Goal: Task Accomplishment & Management: Complete application form

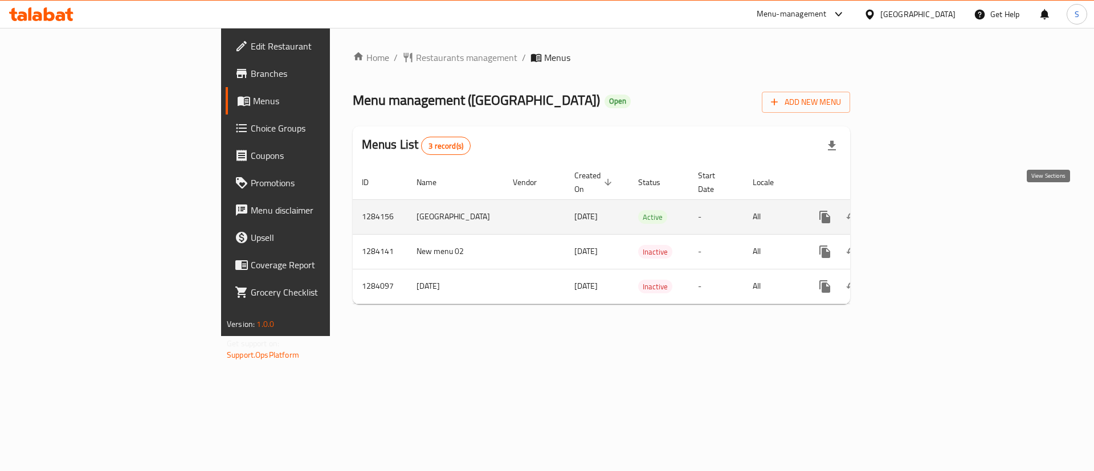
click at [914, 210] on icon "enhanced table" at bounding box center [907, 217] width 14 height 14
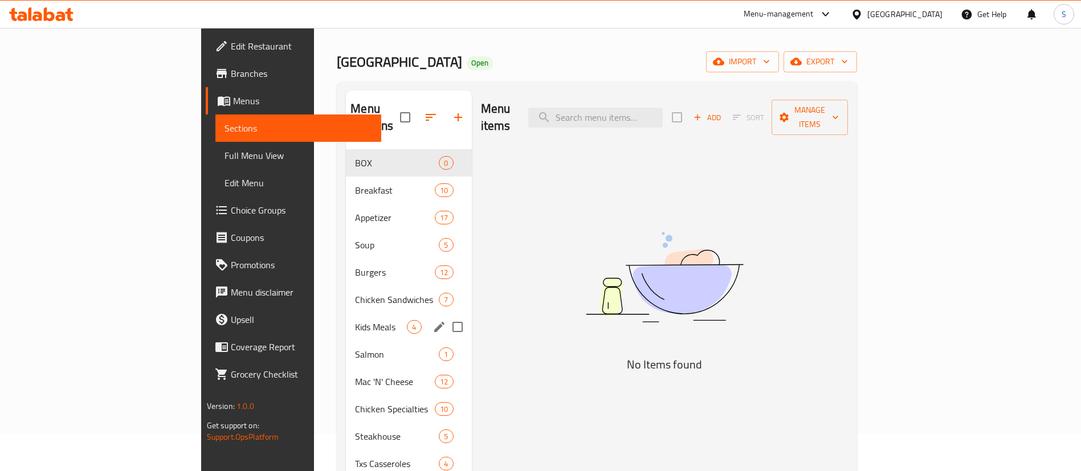
scroll to position [39, 0]
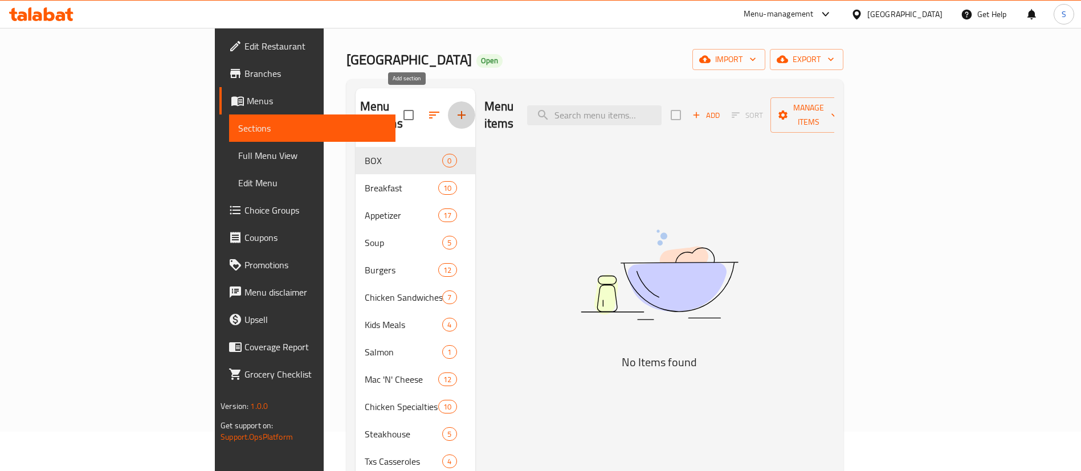
click at [448, 115] on button "button" at bounding box center [461, 114] width 27 height 27
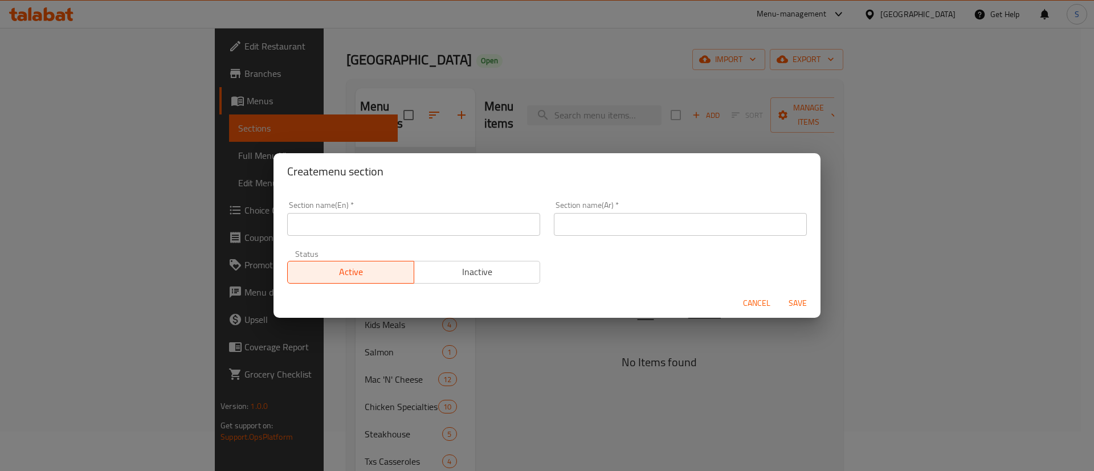
click at [361, 219] on input "text" at bounding box center [413, 224] width 253 height 23
type input "Offers:"
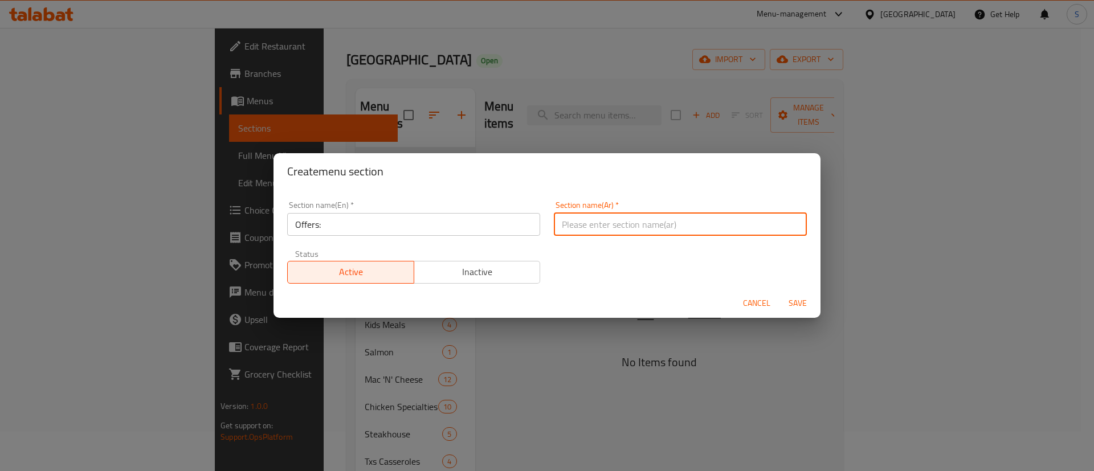
click at [627, 224] on input "text" at bounding box center [680, 224] width 253 height 23
type input "ا"
type input "عروض:"
click at [482, 271] on span "Inactive" at bounding box center [477, 272] width 117 height 17
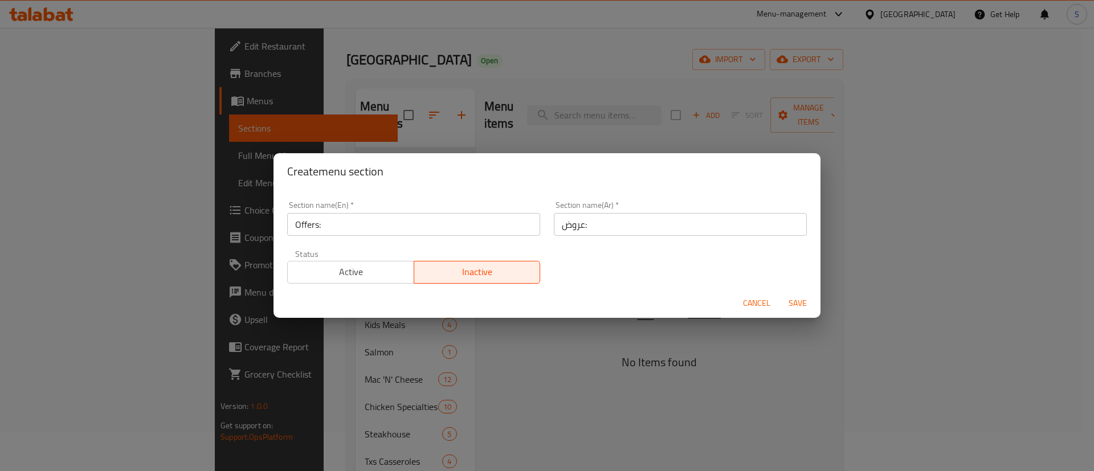
click at [803, 301] on span "Save" at bounding box center [797, 303] width 27 height 14
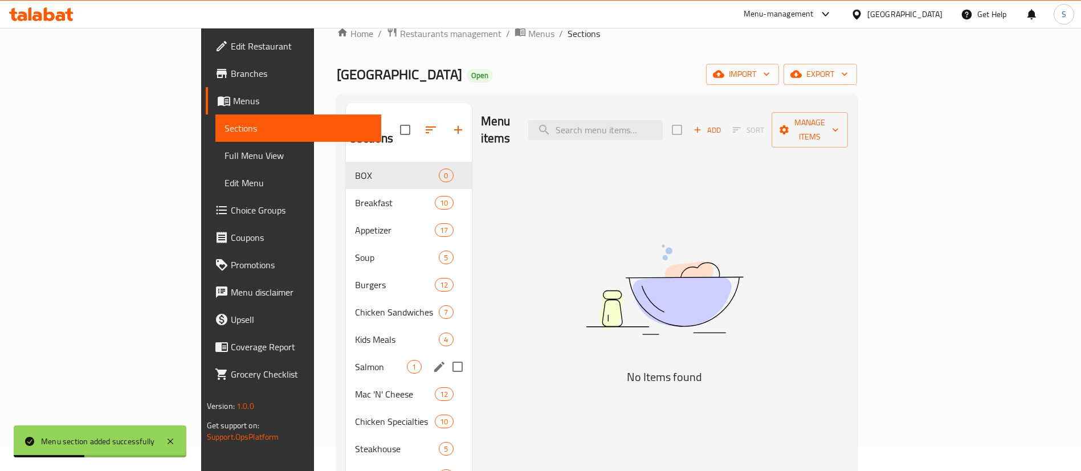
scroll to position [24, 0]
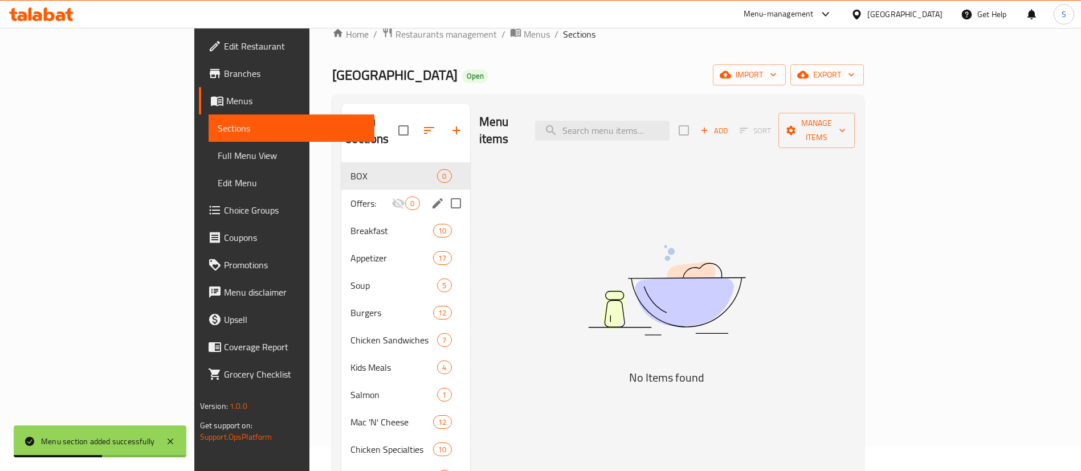
click at [341, 194] on div "Offers: 0" at bounding box center [405, 203] width 128 height 27
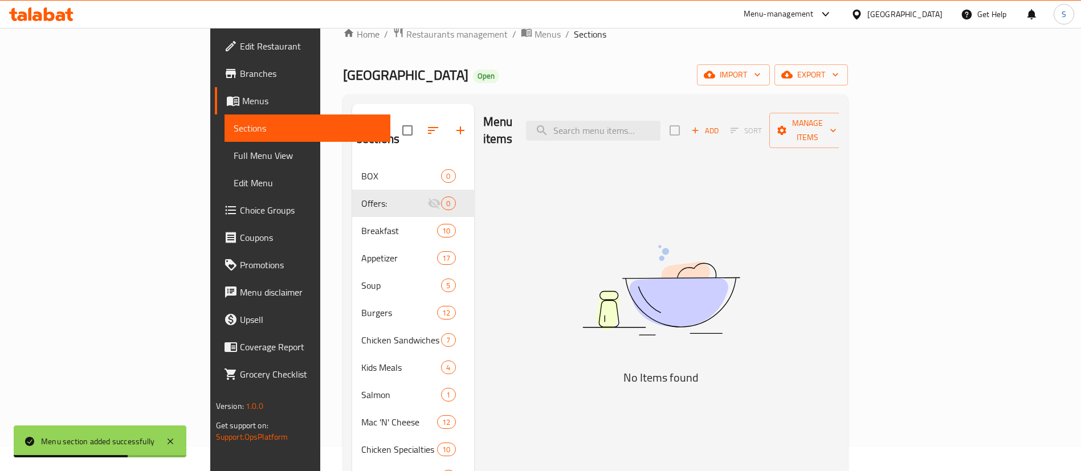
click at [700, 125] on icon "button" at bounding box center [695, 130] width 10 height 10
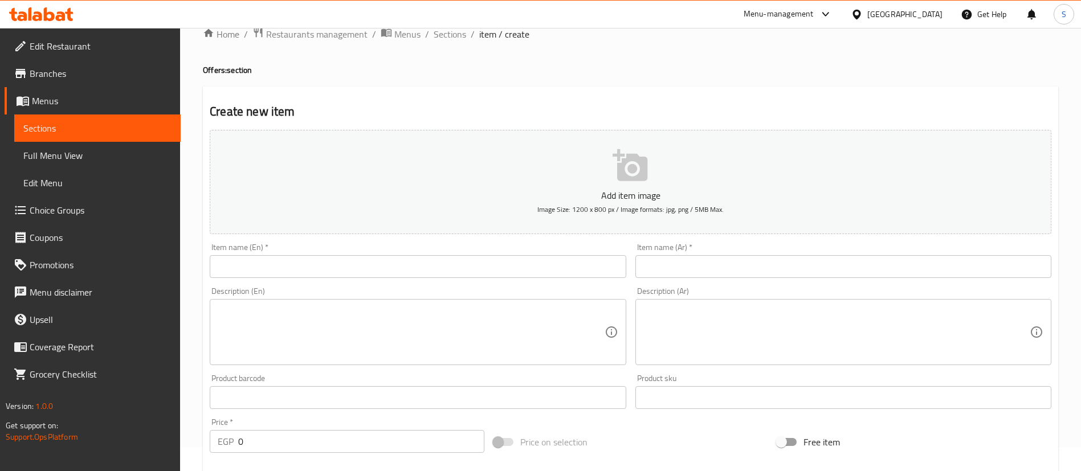
click at [313, 268] on input "text" at bounding box center [418, 266] width 416 height 23
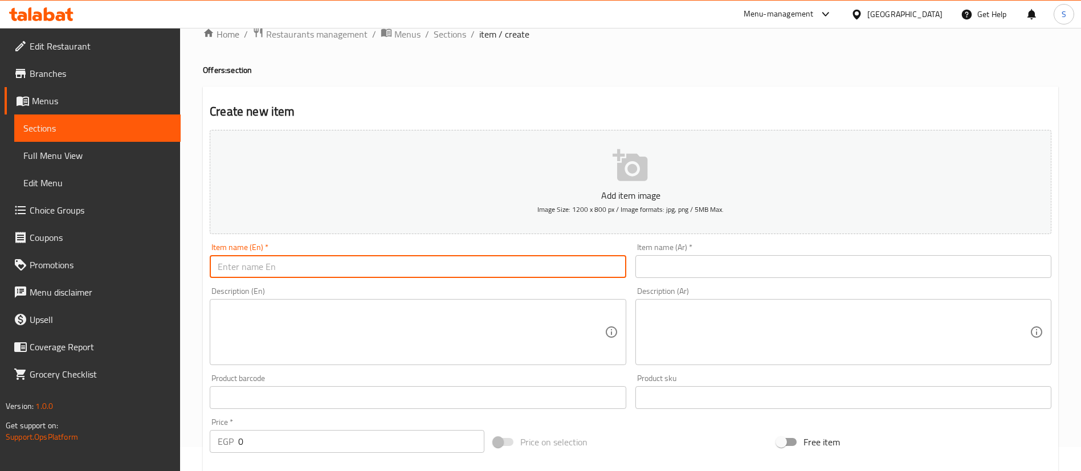
paste input "NY FUEL BOX"
type input "NY FUEL BOX"
click at [401, 313] on textarea at bounding box center [411, 332] width 386 height 54
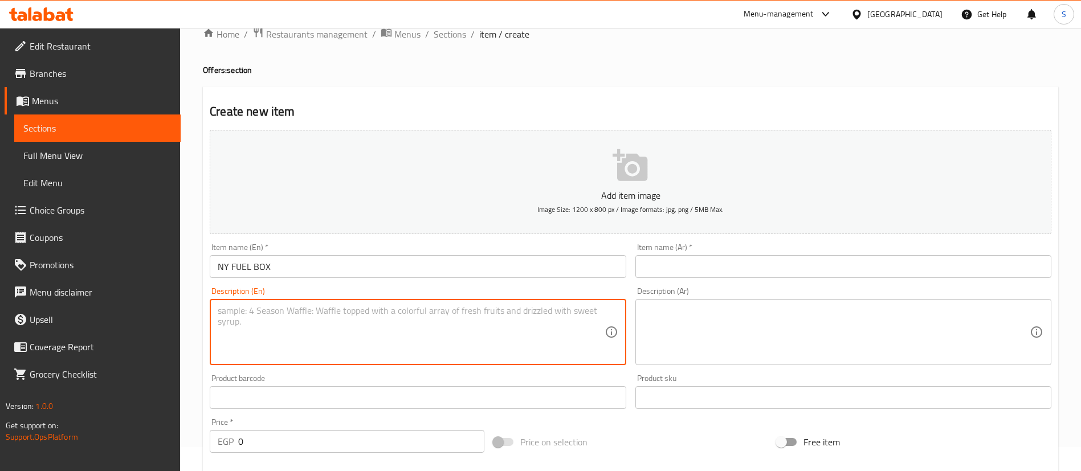
paste textarea "YOUR CHOICE OF NEW-YOURK PIZZA + ROASTED WEDGES + V7 choice 1 from/ (MARGHERITA…"
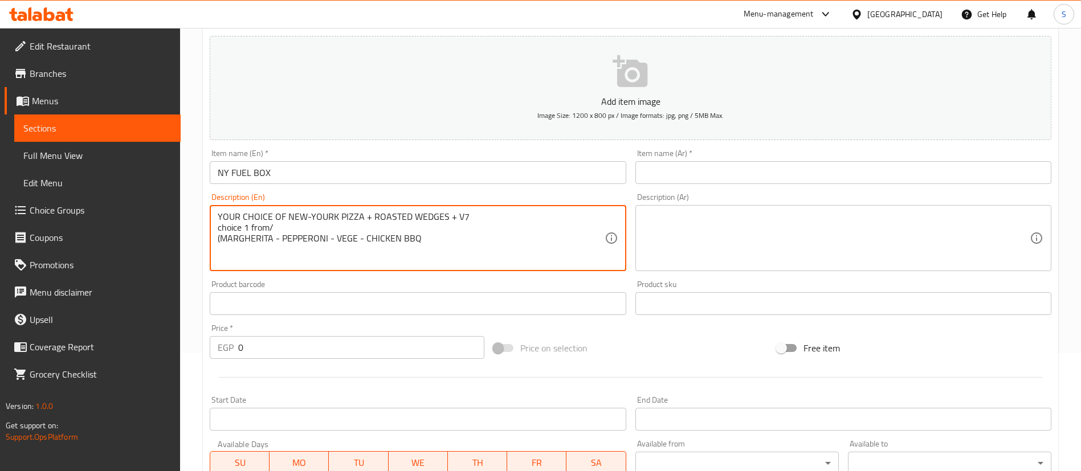
type textarea "YOUR CHOICE OF NEW-YOURK PIZZA + ROASTED WEDGES + V7 choice 1 from/ (MARGHERITA…"
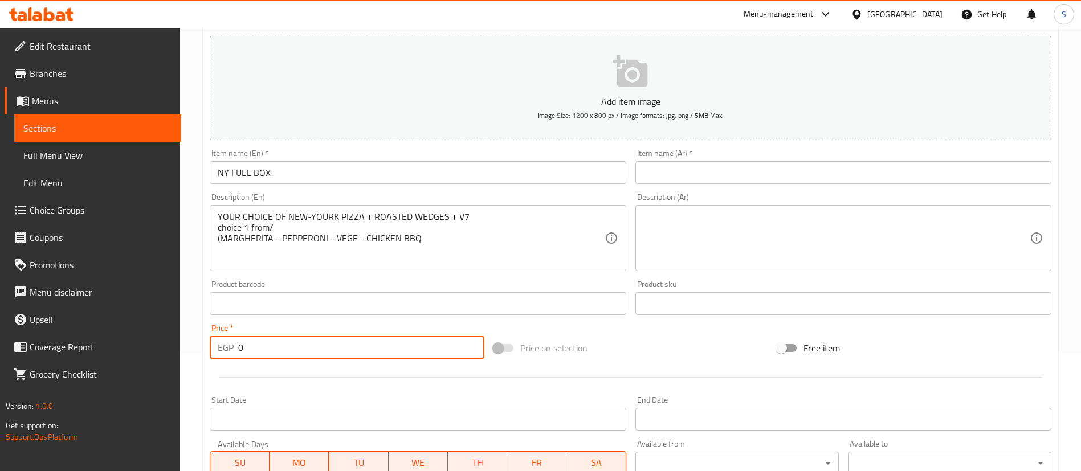
click at [294, 354] on input "0" at bounding box center [361, 347] width 246 height 23
type input "222"
click at [693, 223] on textarea at bounding box center [836, 238] width 386 height 54
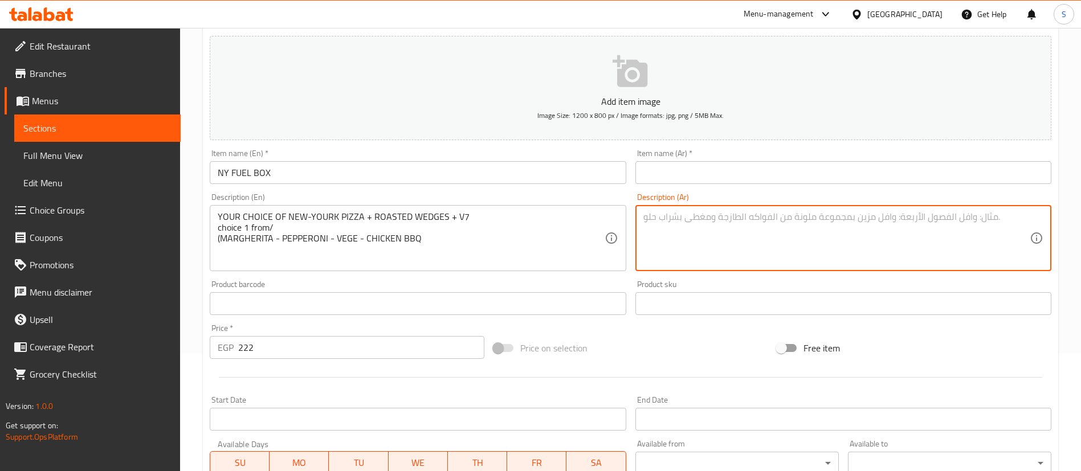
paste textarea "اختيارك من بيتزا "نيو يور" + بطاطس ودجز مشوية + 7 قطع نباتية الاختيار الأول من/…"
type textarea "اختيارك من بيتزا "نيو يور" + بطاطس ودجز مشوية + 7 قطع نباتية الاختيار الأول من/…"
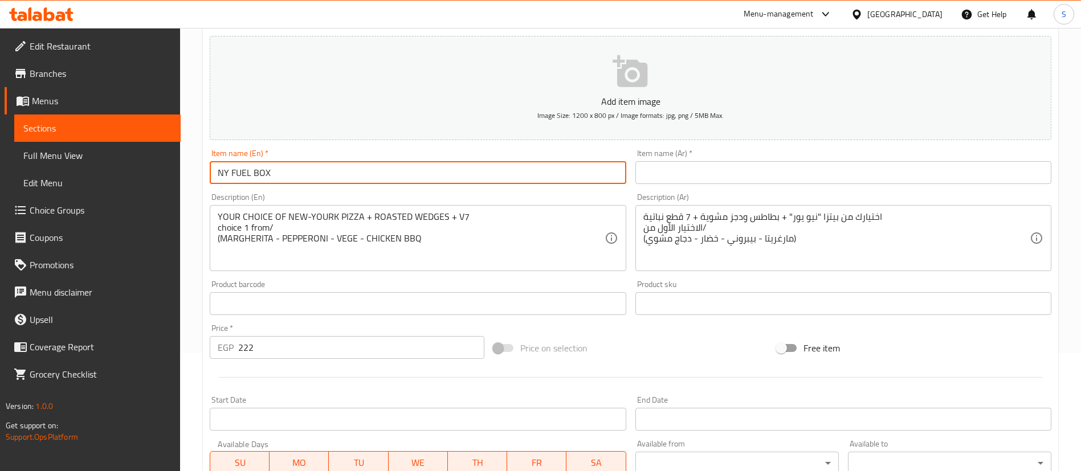
drag, startPoint x: 322, startPoint y: 172, endPoint x: 213, endPoint y: 167, distance: 109.5
click at [213, 167] on input "NY FUEL BOX" at bounding box center [418, 172] width 416 height 23
click at [688, 177] on input "text" at bounding box center [843, 172] width 416 height 23
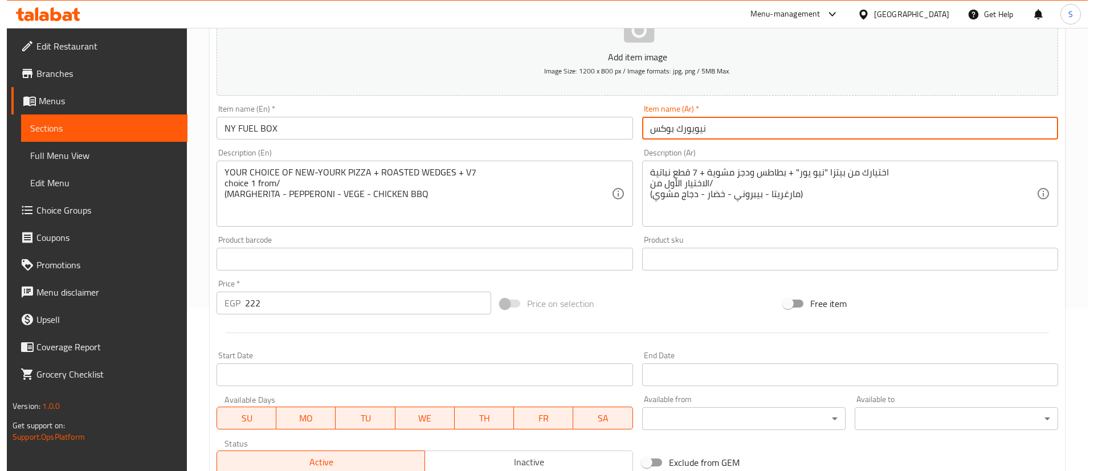
scroll to position [160, 0]
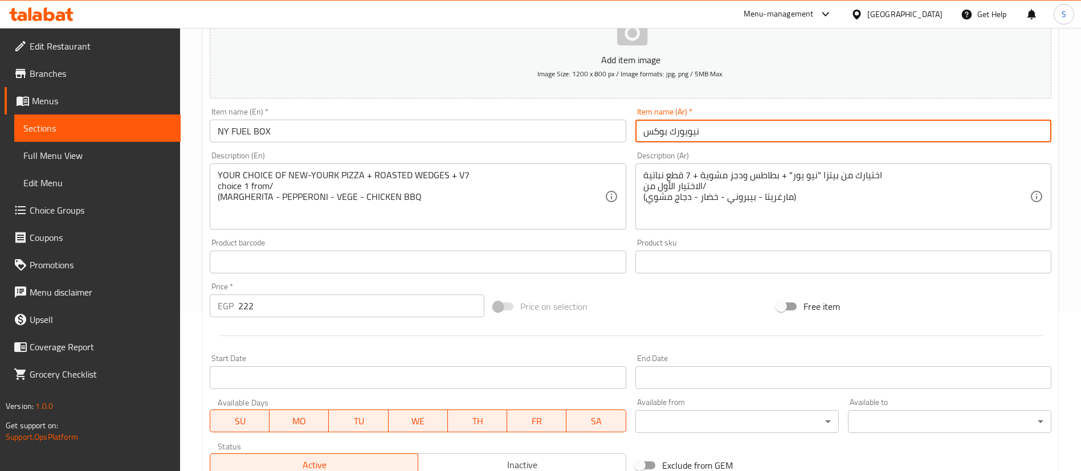
type input "نيويورك بوكس"
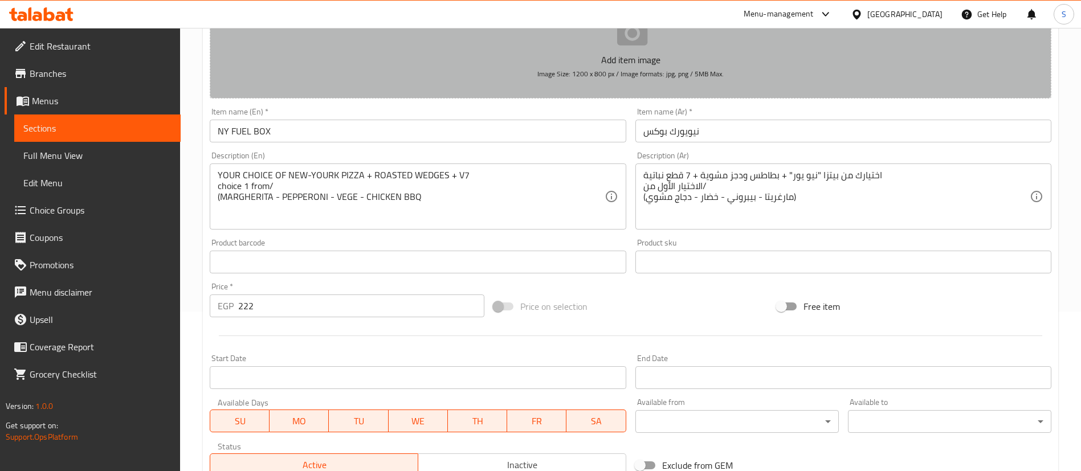
click at [615, 55] on p "Add item image" at bounding box center [630, 60] width 806 height 14
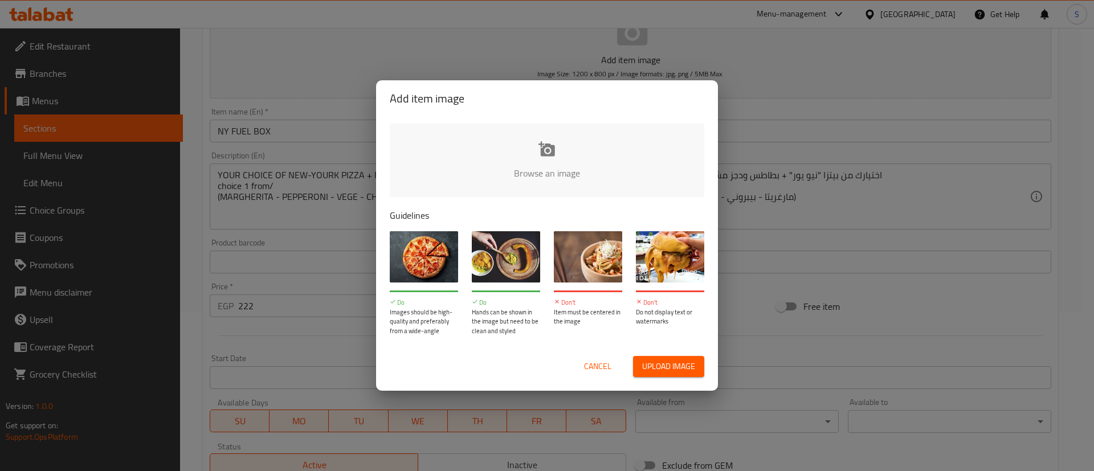
click at [556, 173] on input "file" at bounding box center [932, 177] width 1085 height 107
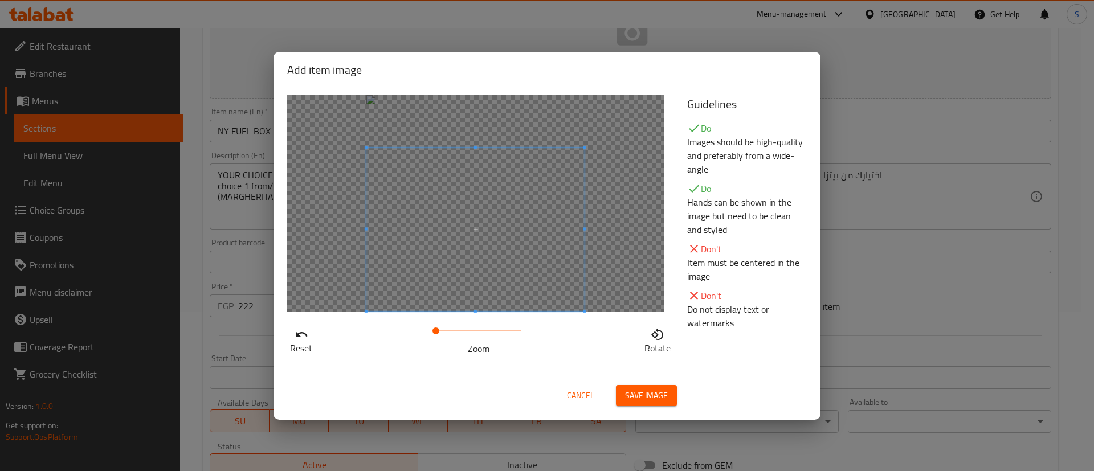
click at [471, 259] on span at bounding box center [475, 230] width 218 height 164
click at [643, 398] on span "Save image" at bounding box center [646, 396] width 43 height 14
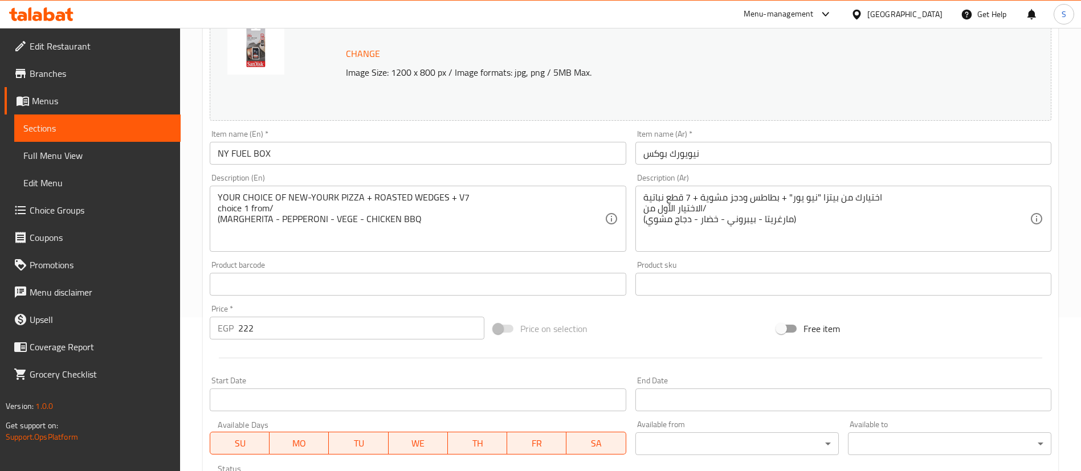
scroll to position [0, 0]
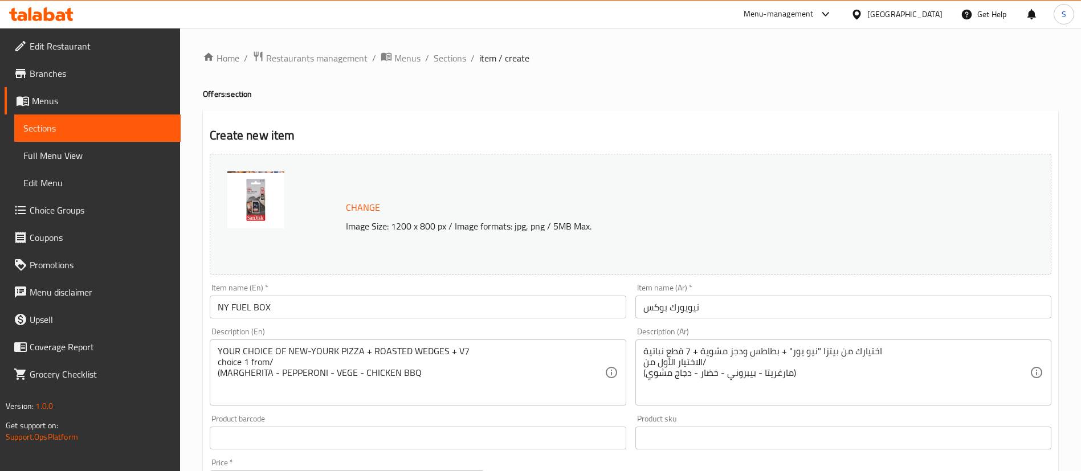
click at [266, 206] on img at bounding box center [255, 200] width 57 height 57
click at [360, 213] on span "Change" at bounding box center [363, 207] width 34 height 17
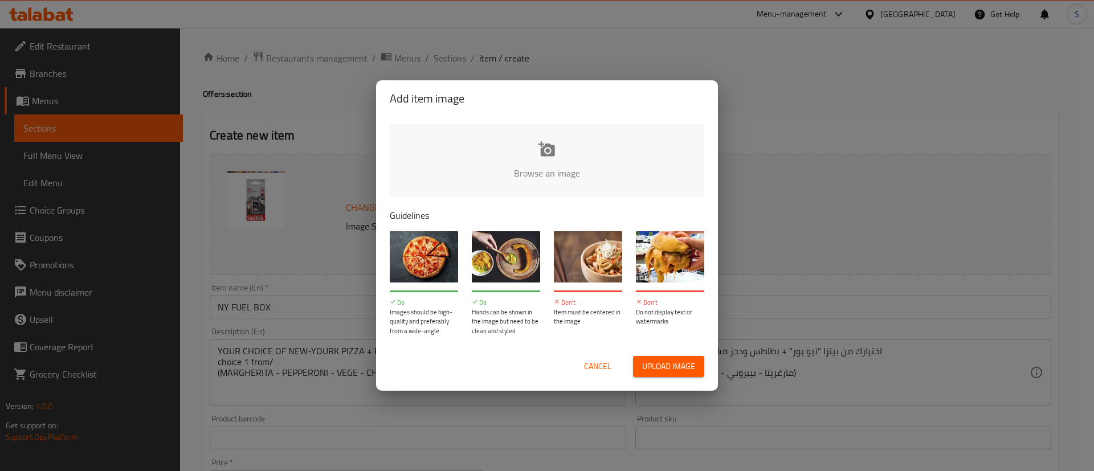
click at [732, 185] on div "Add item image Browse an image Guidelines Do Images should be high-quality and …" at bounding box center [547, 235] width 1094 height 471
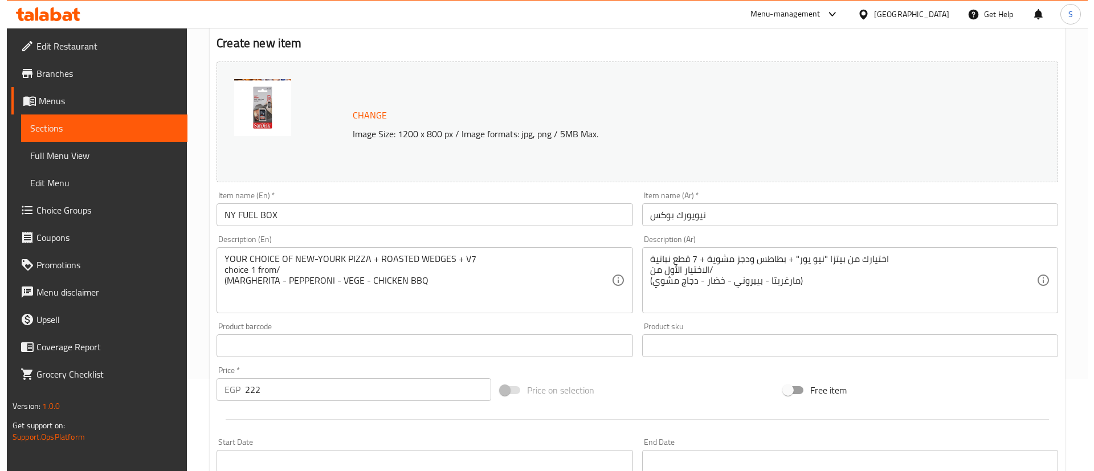
scroll to position [350, 0]
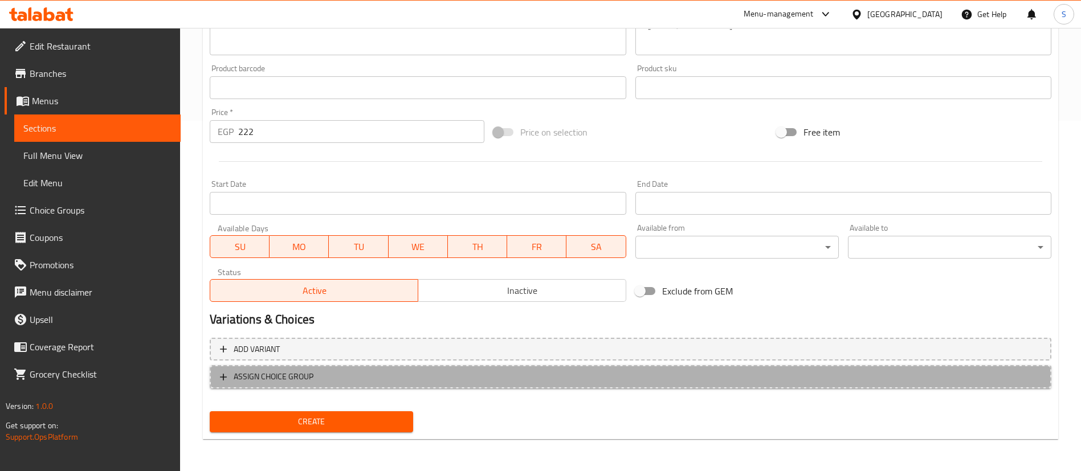
click at [346, 376] on span "ASSIGN CHOICE GROUP" at bounding box center [630, 377] width 821 height 14
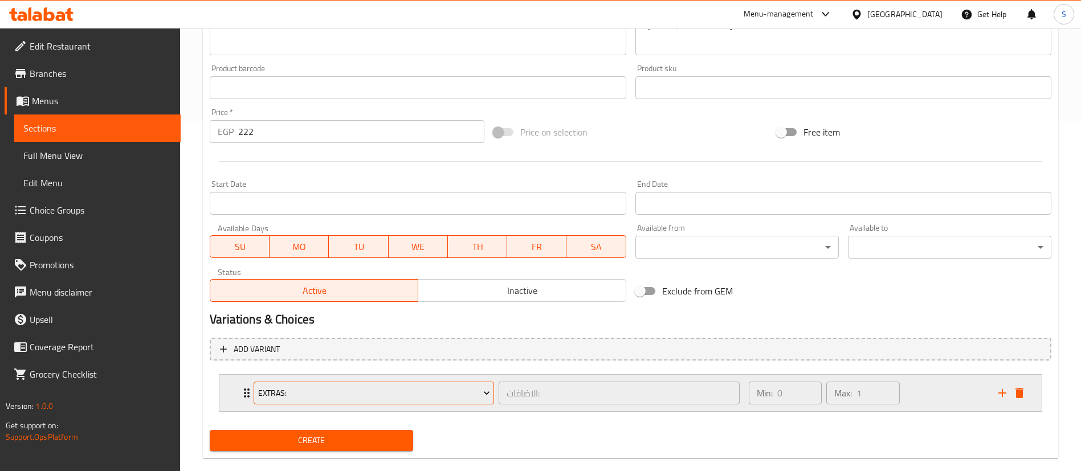
click at [384, 391] on span "Extras:" at bounding box center [374, 393] width 232 height 14
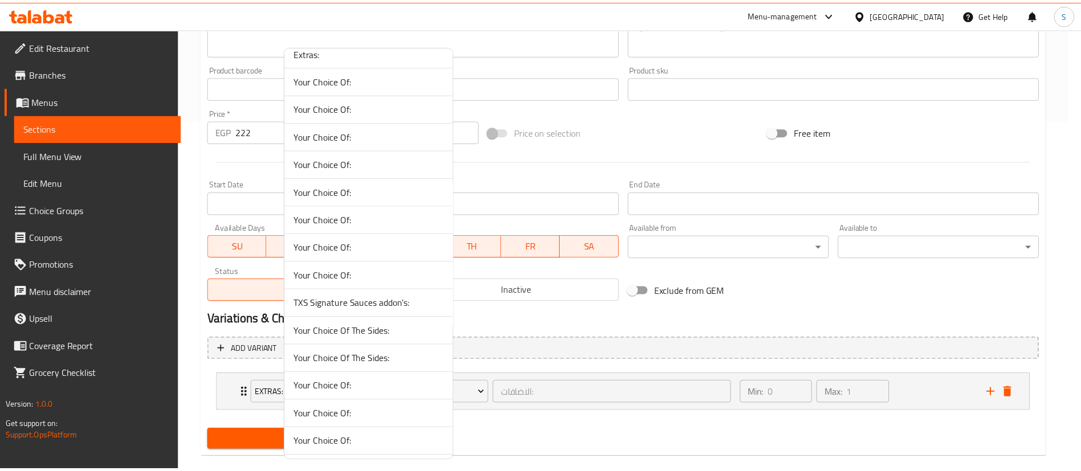
scroll to position [0, 0]
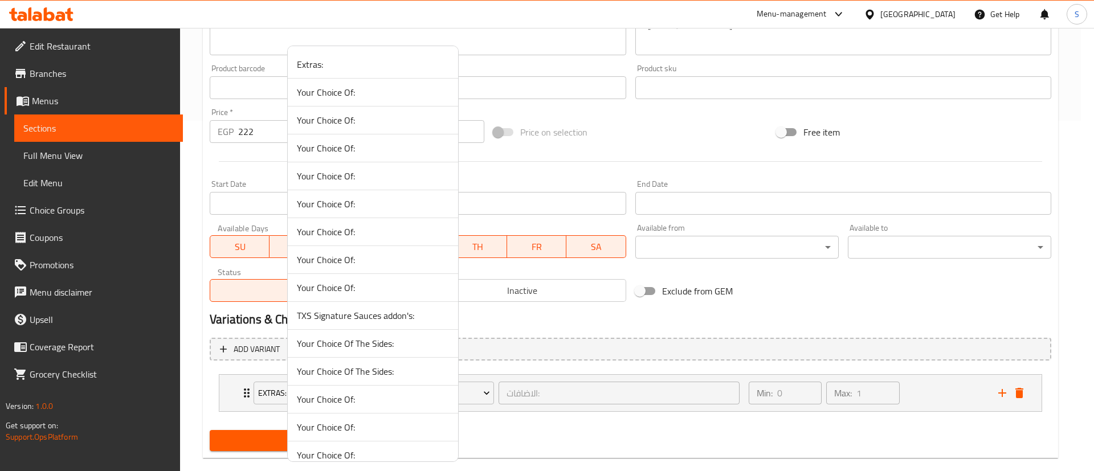
click at [521, 432] on div at bounding box center [547, 235] width 1094 height 471
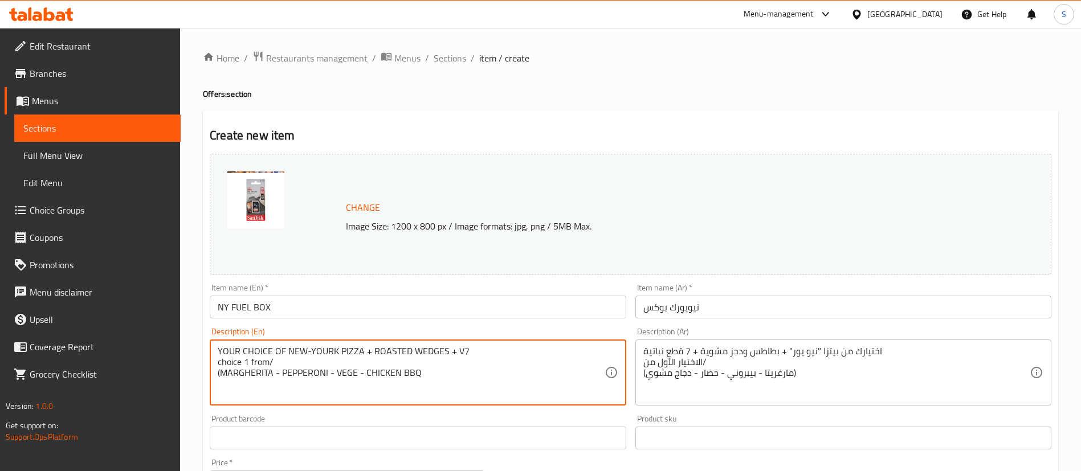
drag, startPoint x: 461, startPoint y: 386, endPoint x: 186, endPoint y: 341, distance: 278.8
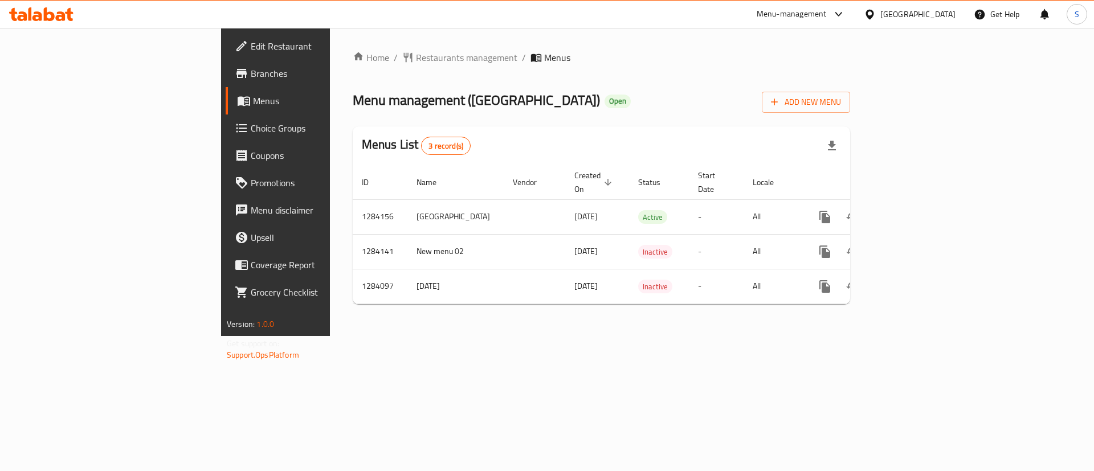
click at [251, 129] on span "Choice Groups" at bounding box center [323, 128] width 144 height 14
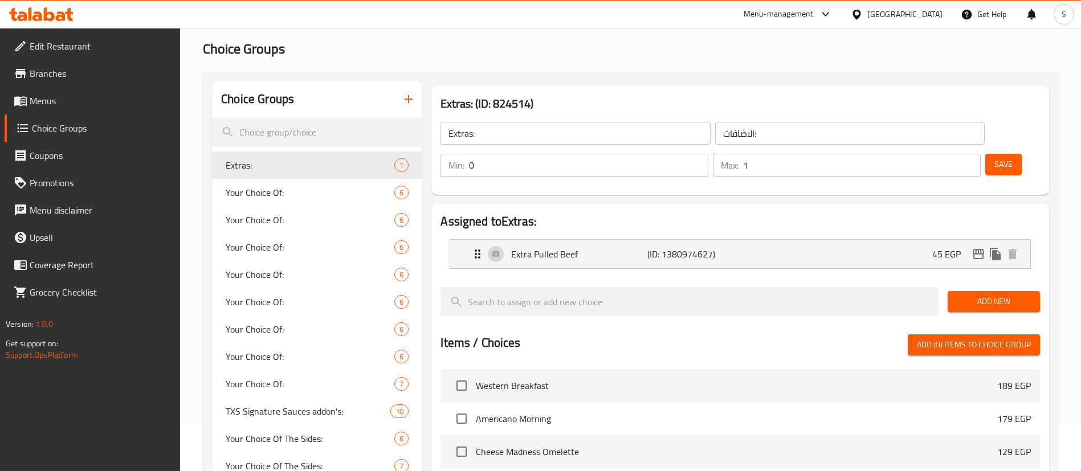
scroll to position [44, 0]
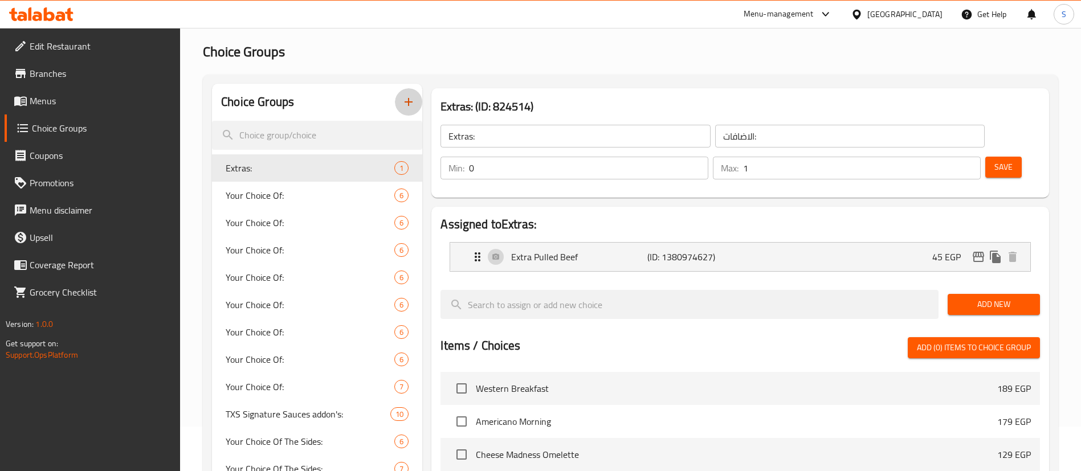
click at [407, 99] on icon "button" at bounding box center [409, 102] width 14 height 14
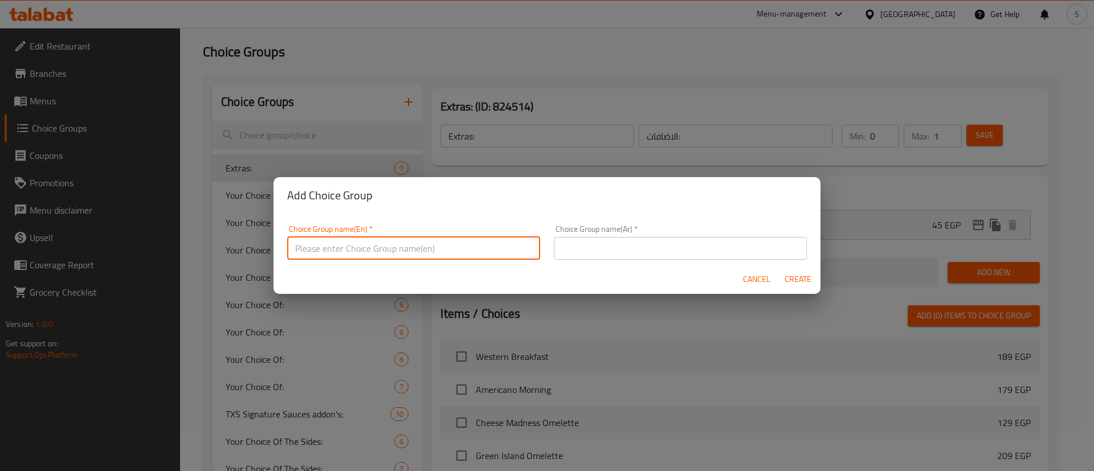
click at [386, 245] on input "text" at bounding box center [413, 248] width 253 height 23
type input "غ"
type input "Your choice of Pizza:"
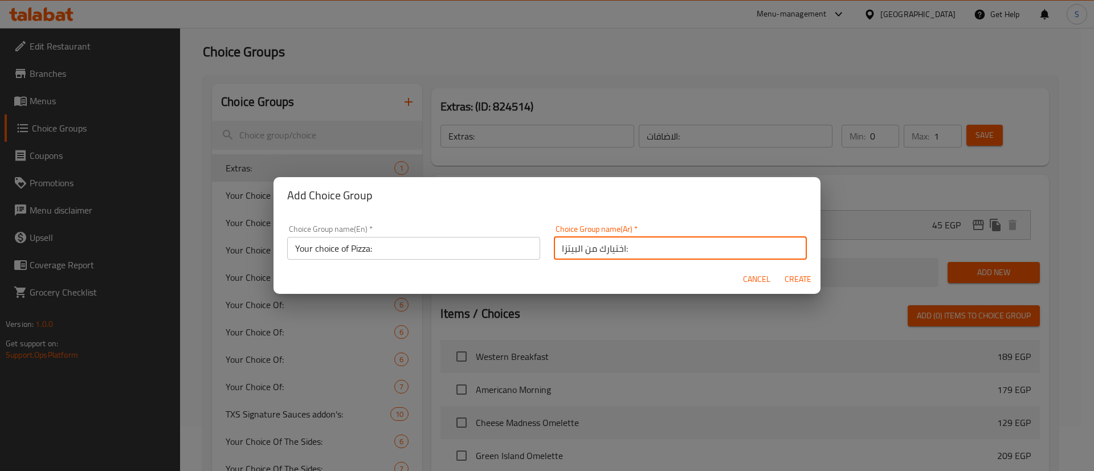
type input "اختيارك من البيتزا:"
click at [796, 279] on span "Create" at bounding box center [797, 279] width 27 height 14
type input "Your choice of Pizza:"
type input "اختيارك من البيتزا:"
type input "0"
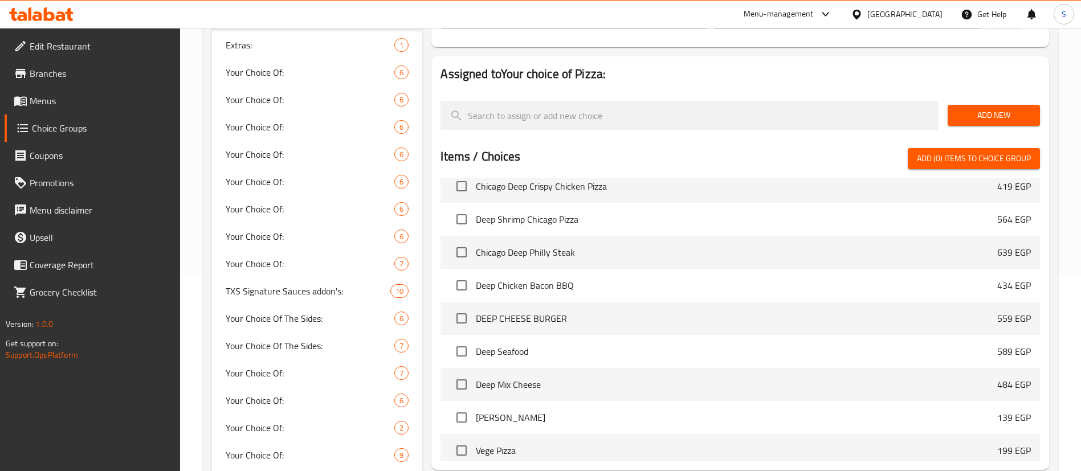
scroll to position [6381, 0]
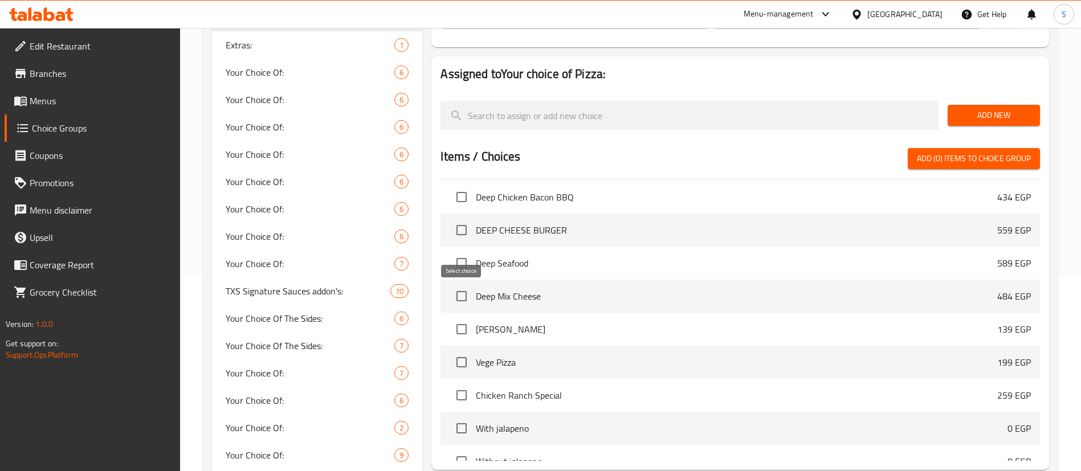
click at [460, 317] on input "checkbox" at bounding box center [462, 329] width 24 height 24
checkbox input "true"
click at [461, 350] on input "checkbox" at bounding box center [462, 362] width 24 height 24
checkbox input "true"
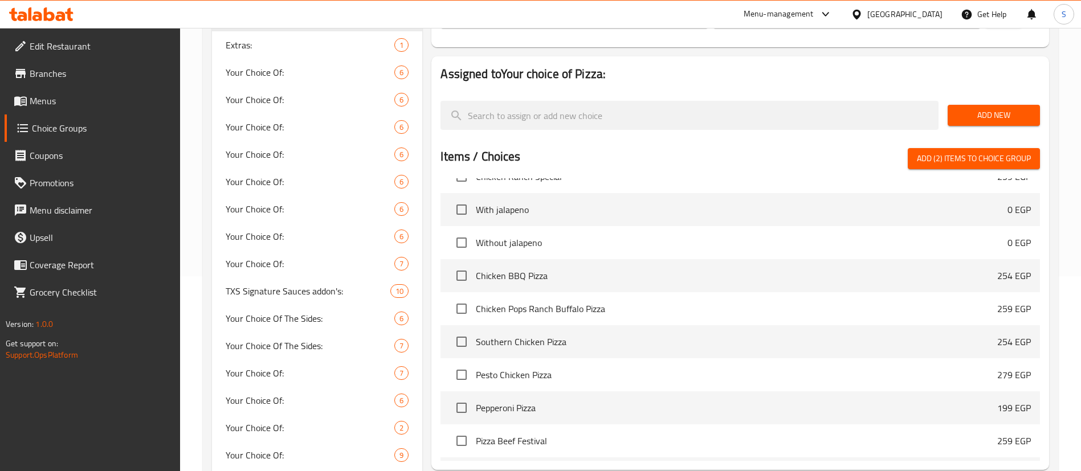
scroll to position [6617, 0]
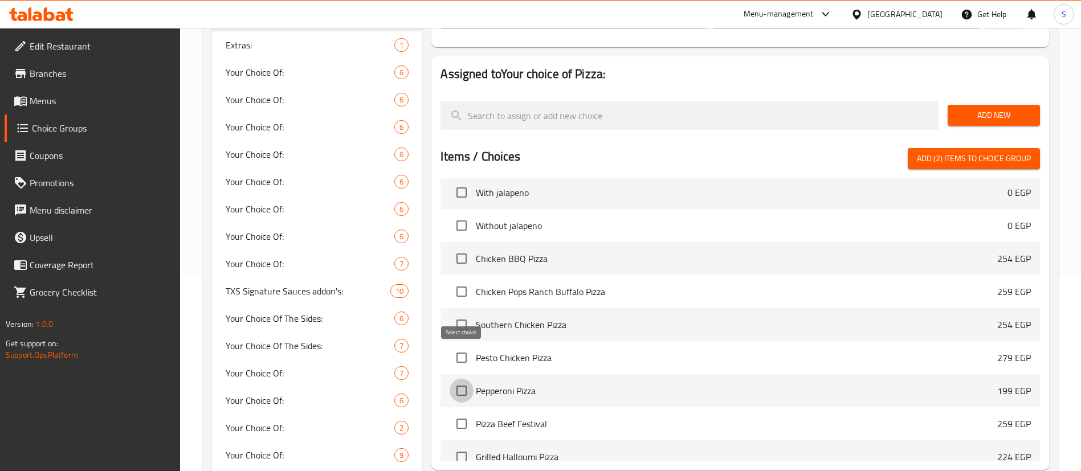
click at [460, 379] on input "checkbox" at bounding box center [462, 391] width 24 height 24
checkbox input "true"
click at [459, 247] on input "checkbox" at bounding box center [462, 259] width 24 height 24
checkbox input "true"
click at [995, 152] on span "Add (4) items to choice group" at bounding box center [974, 159] width 114 height 14
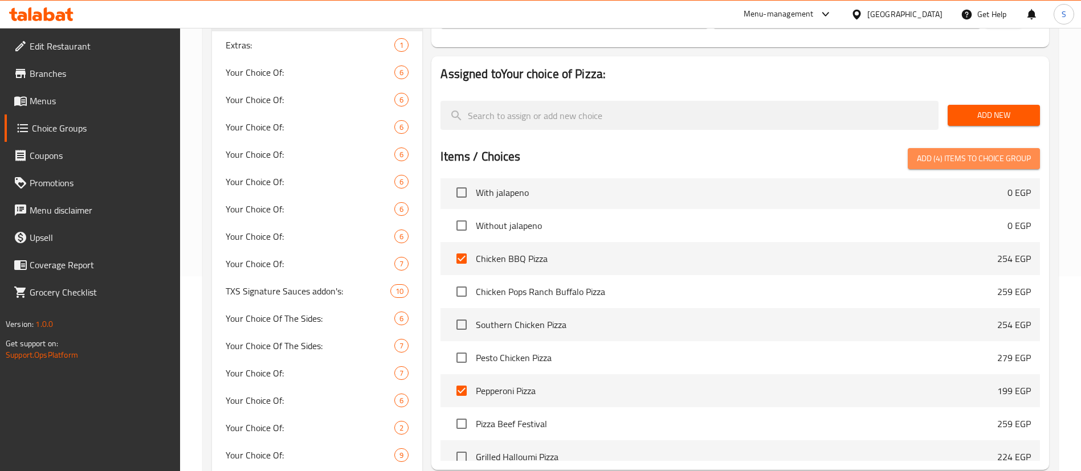
checkbox input "false"
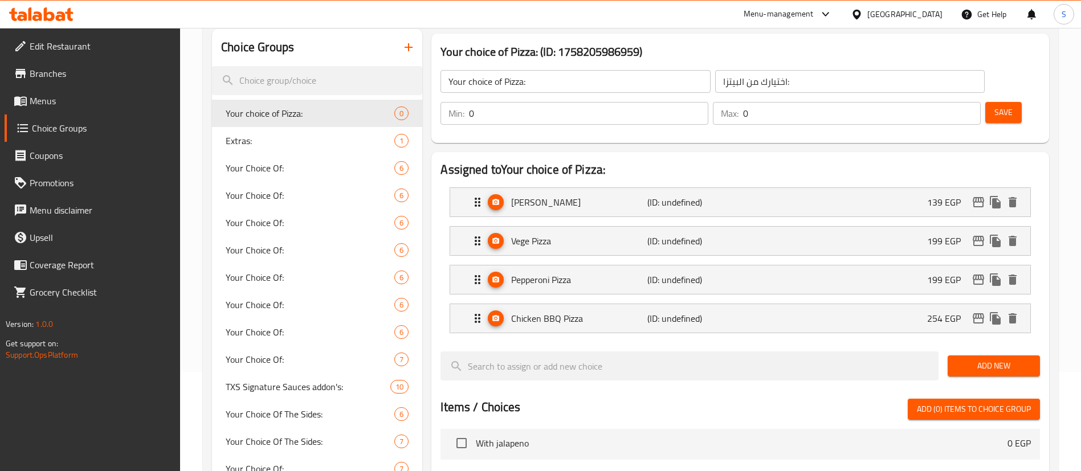
scroll to position [99, 0]
click at [942, 196] on p "139 EGP" at bounding box center [948, 203] width 43 height 14
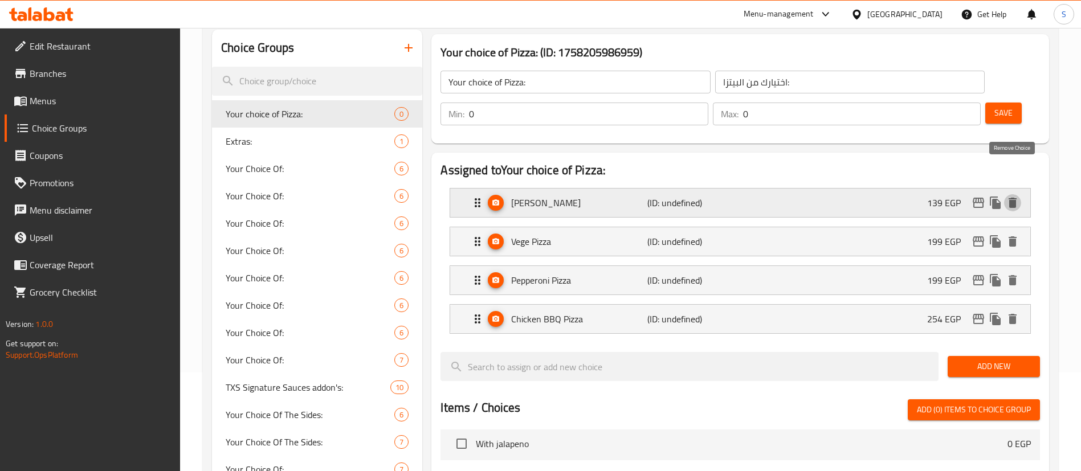
click at [1015, 198] on icon "delete" at bounding box center [1013, 203] width 8 height 10
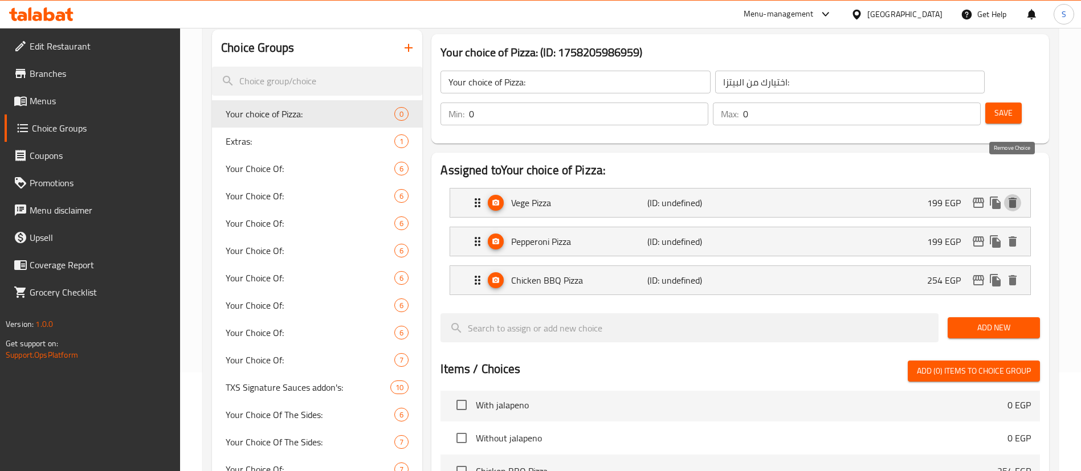
click at [1015, 198] on icon "delete" at bounding box center [1013, 203] width 8 height 10
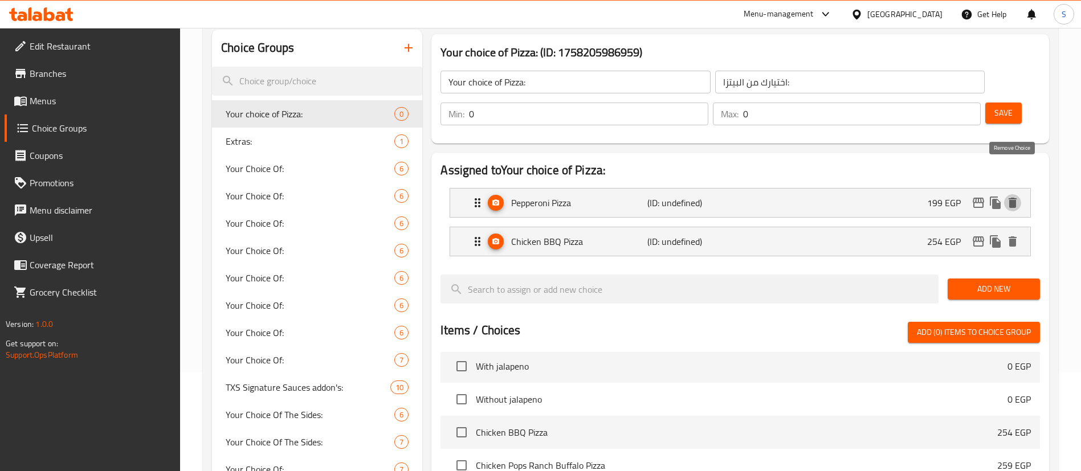
click at [1015, 198] on icon "delete" at bounding box center [1013, 203] width 8 height 10
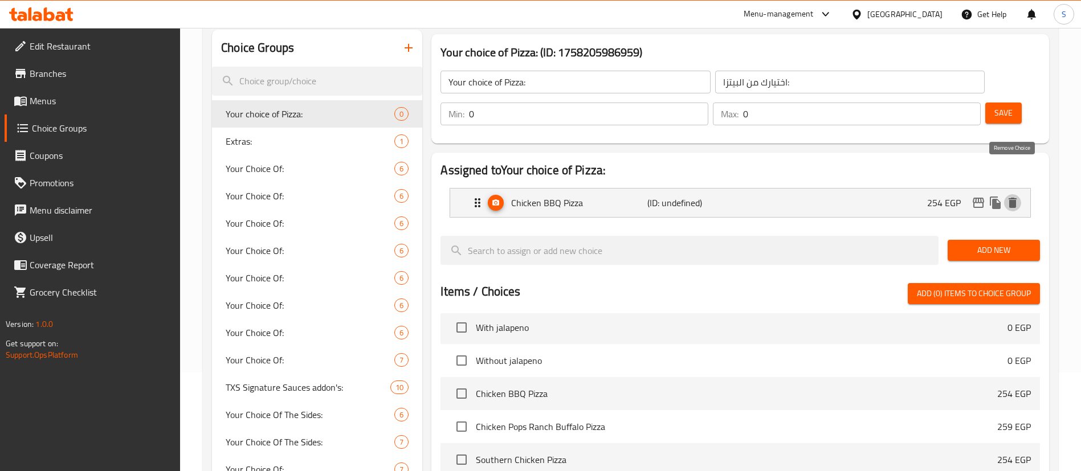
click at [1015, 198] on icon "delete" at bounding box center [1013, 203] width 8 height 10
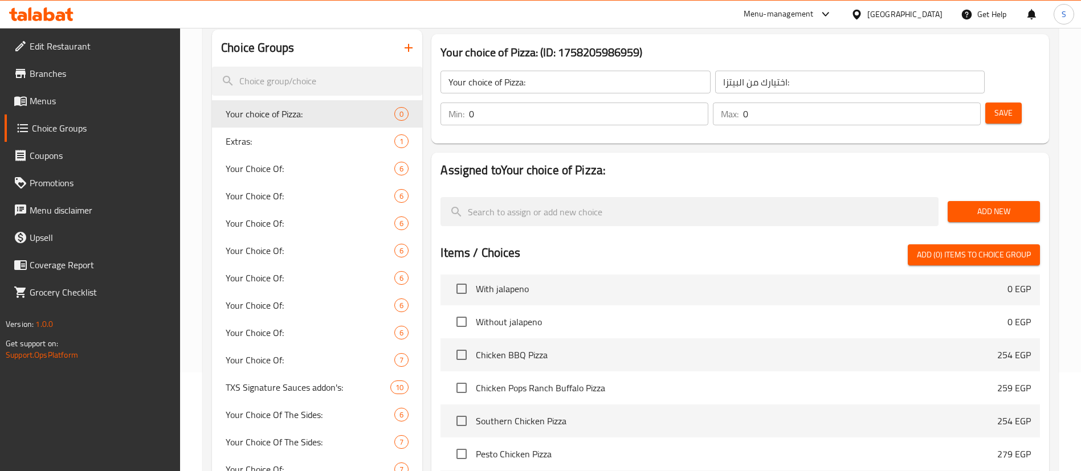
click at [1005, 205] on span "Add New" at bounding box center [994, 212] width 74 height 14
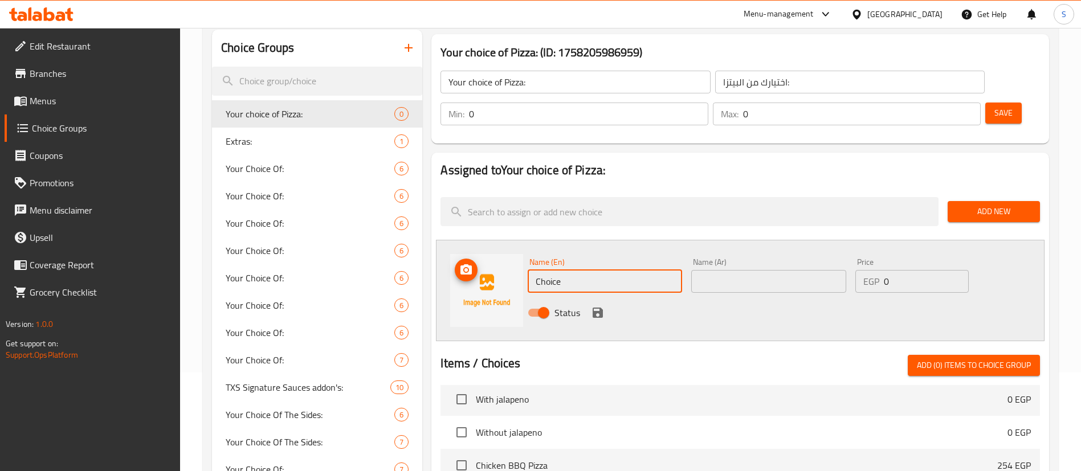
drag, startPoint x: 586, startPoint y: 247, endPoint x: 498, endPoint y: 246, distance: 87.8
click at [498, 246] on div "Name (En) Choice Name (En) Name (Ar) Name (Ar) Price EGP 0 Price Status" at bounding box center [740, 290] width 609 height 101
type input "ة"
click at [565, 270] on input "Margherita" at bounding box center [605, 281] width 154 height 23
click at [554, 270] on input "Margharita" at bounding box center [605, 281] width 154 height 23
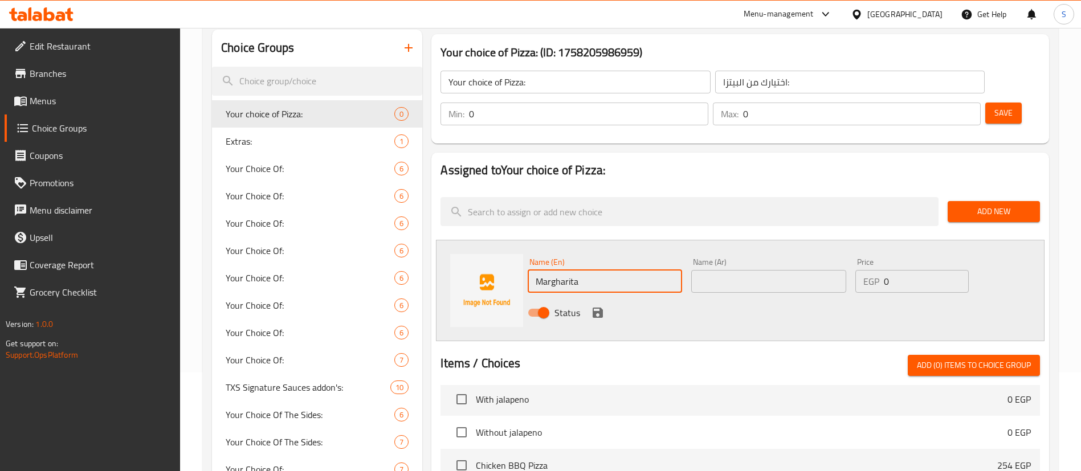
type input "Margharita"
click at [598, 306] on icon "save" at bounding box center [598, 313] width 14 height 14
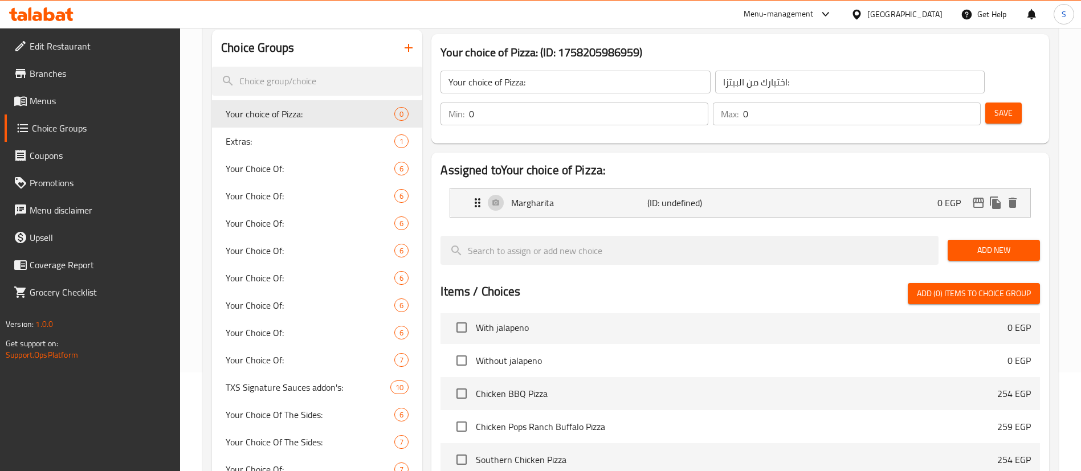
click at [997, 243] on span "Add New" at bounding box center [994, 250] width 74 height 14
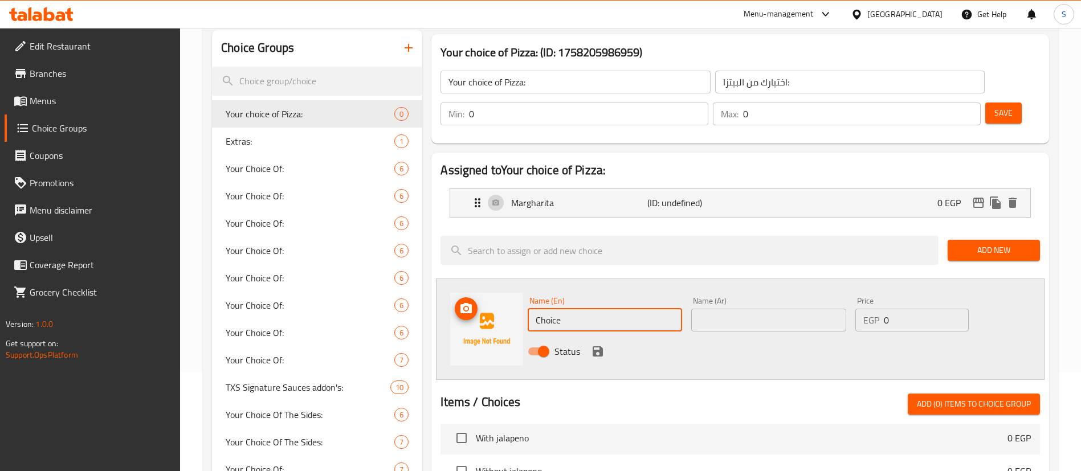
drag, startPoint x: 591, startPoint y: 285, endPoint x: 514, endPoint y: 293, distance: 77.3
click at [514, 293] on div "Name (En) Choice Name (En) Name (Ar) Name (Ar) Price EGP 0 Price Status" at bounding box center [740, 329] width 609 height 101
type input "Pepperoni"
click at [593, 346] on icon "save" at bounding box center [598, 351] width 10 height 10
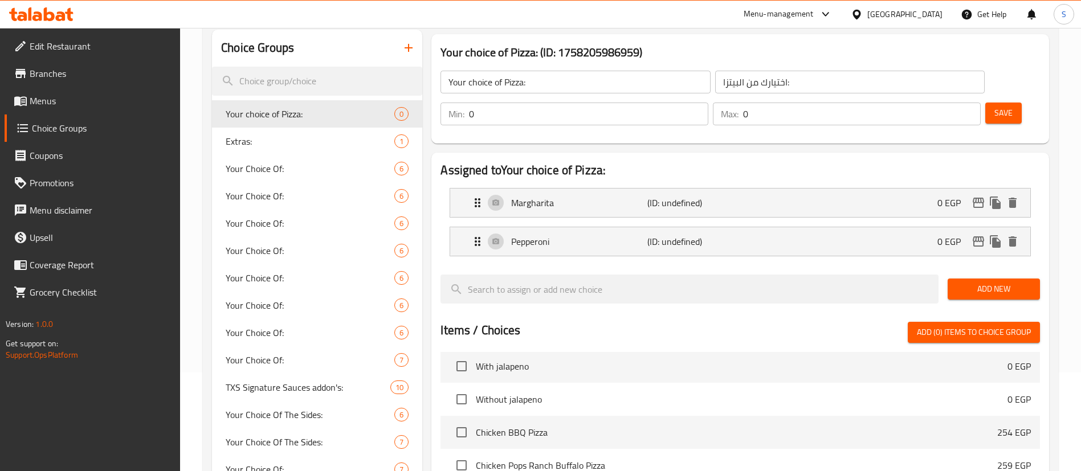
click at [973, 282] on span "Add New" at bounding box center [994, 289] width 74 height 14
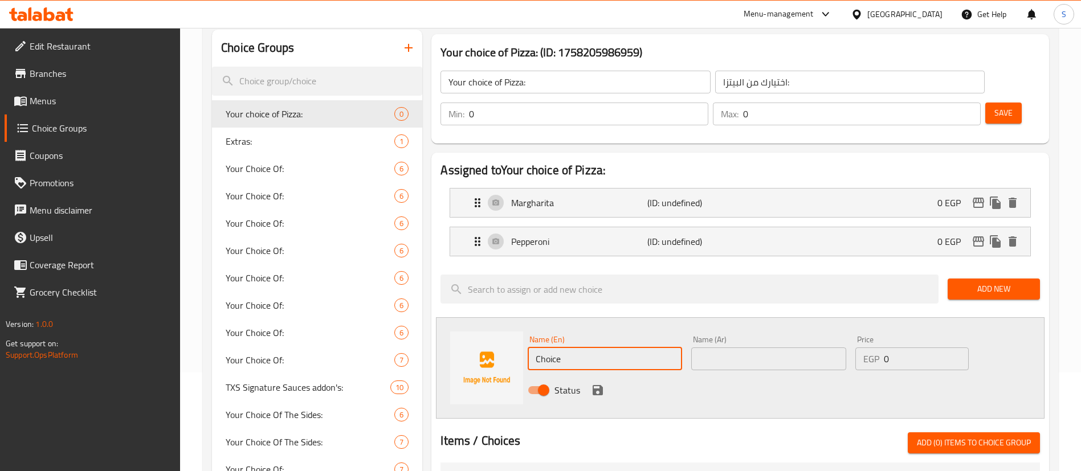
drag, startPoint x: 585, startPoint y: 319, endPoint x: 503, endPoint y: 324, distance: 81.6
click at [503, 324] on div "Name (En) Choice Name (En) Name (Ar) Name (Ar) Price EGP 0 Price Status" at bounding box center [740, 367] width 609 height 101
type input "Vege"
click at [597, 383] on icon "save" at bounding box center [598, 390] width 14 height 14
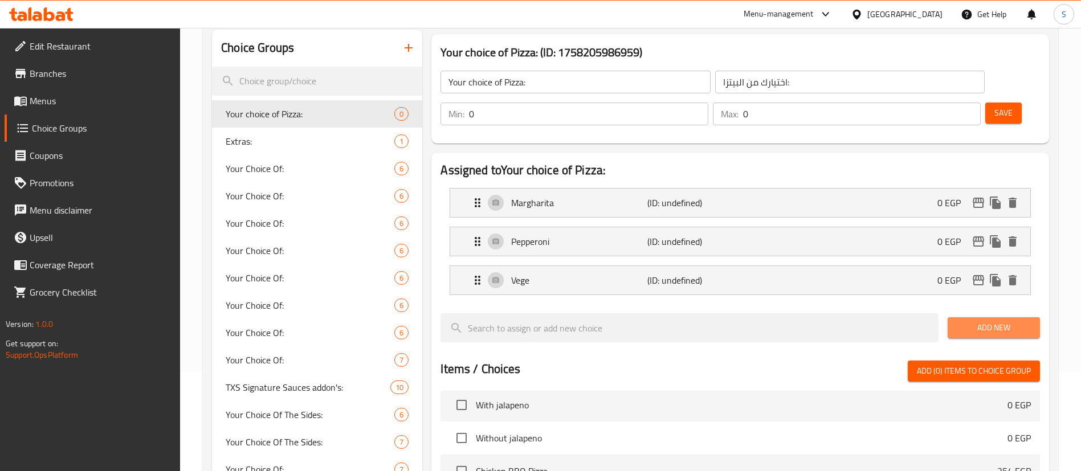
click at [977, 321] on span "Add New" at bounding box center [994, 328] width 74 height 14
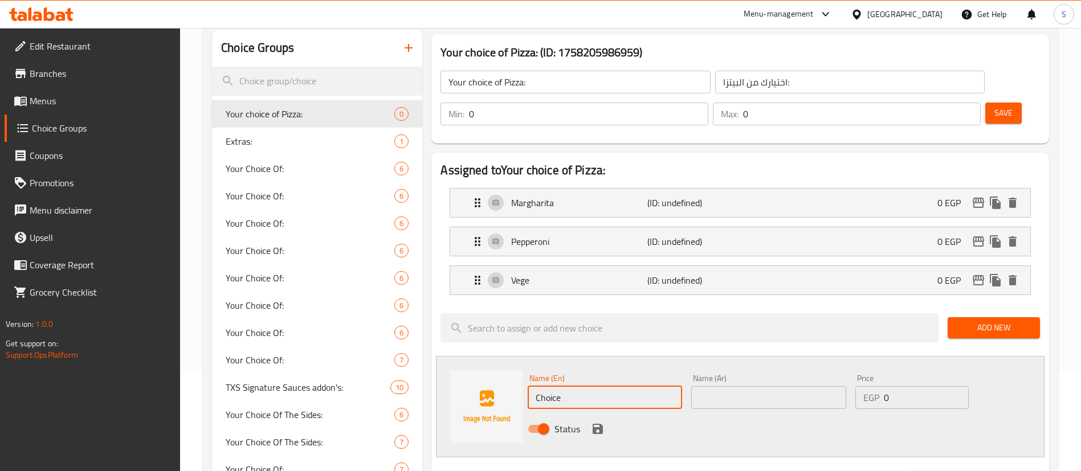
drag, startPoint x: 574, startPoint y: 373, endPoint x: 508, endPoint y: 366, distance: 66.5
click at [508, 366] on div "Name (En) Choice Name (En) Name (Ar) Name (Ar) Price EGP 0 Price Status" at bounding box center [740, 406] width 609 height 101
type input "Chicken BBQ"
click at [598, 422] on icon "save" at bounding box center [598, 429] width 14 height 14
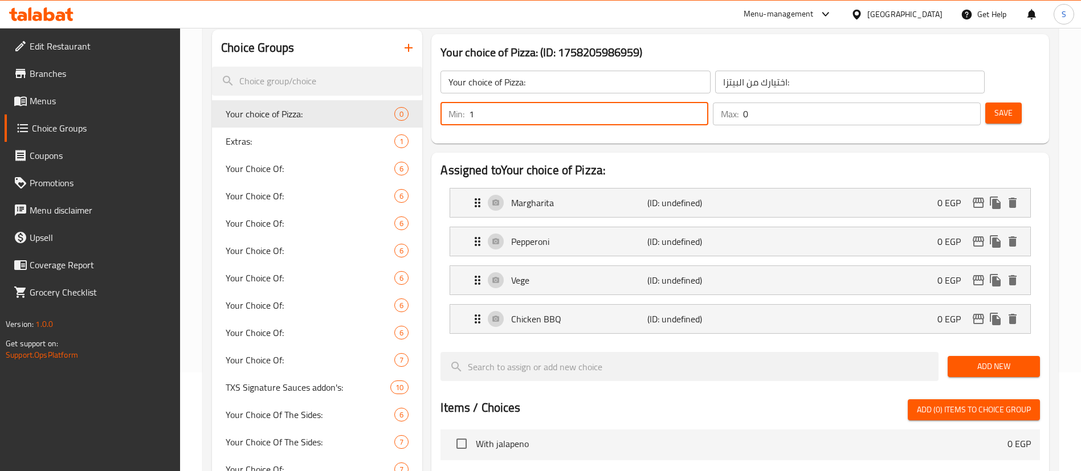
drag, startPoint x: 883, startPoint y: 75, endPoint x: 864, endPoint y: 73, distance: 18.9
type input "1"
click at [708, 103] on input "1" at bounding box center [588, 114] width 239 height 23
click at [937, 103] on input "0" at bounding box center [862, 114] width 238 height 23
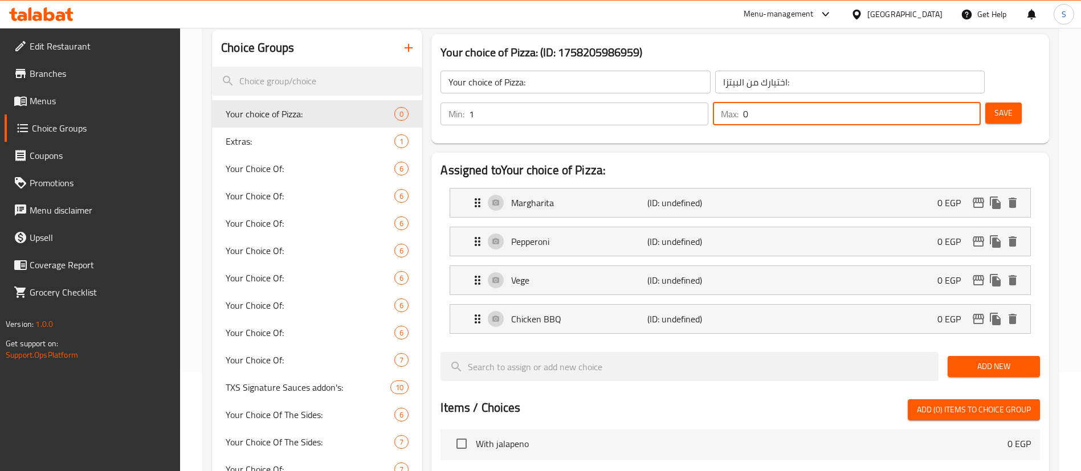
click at [949, 103] on input "0" at bounding box center [862, 114] width 238 height 23
click at [952, 103] on input "0" at bounding box center [862, 114] width 238 height 23
type input "1"
click at [952, 103] on input "1" at bounding box center [862, 114] width 238 height 23
click at [994, 106] on span "Save" at bounding box center [1003, 113] width 18 height 14
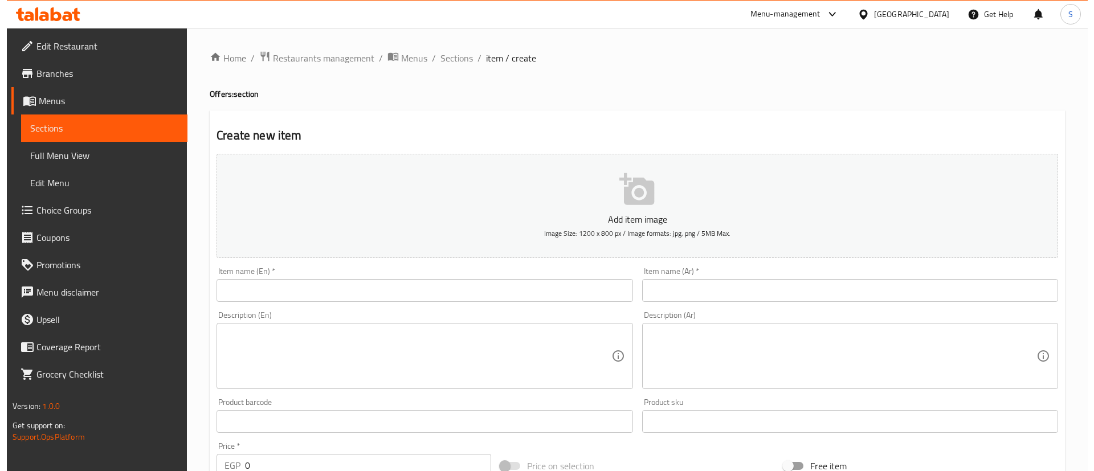
scroll to position [334, 0]
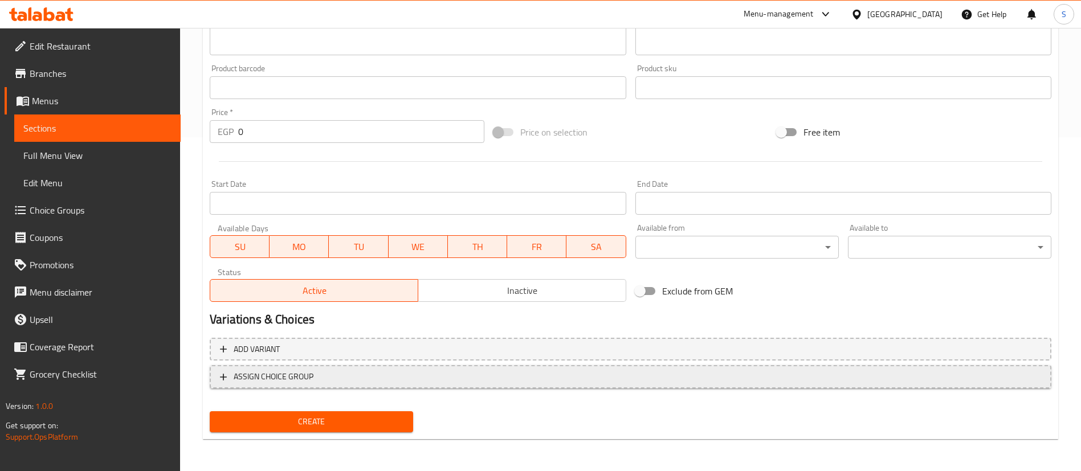
click at [334, 377] on span "ASSIGN CHOICE GROUP" at bounding box center [630, 377] width 821 height 14
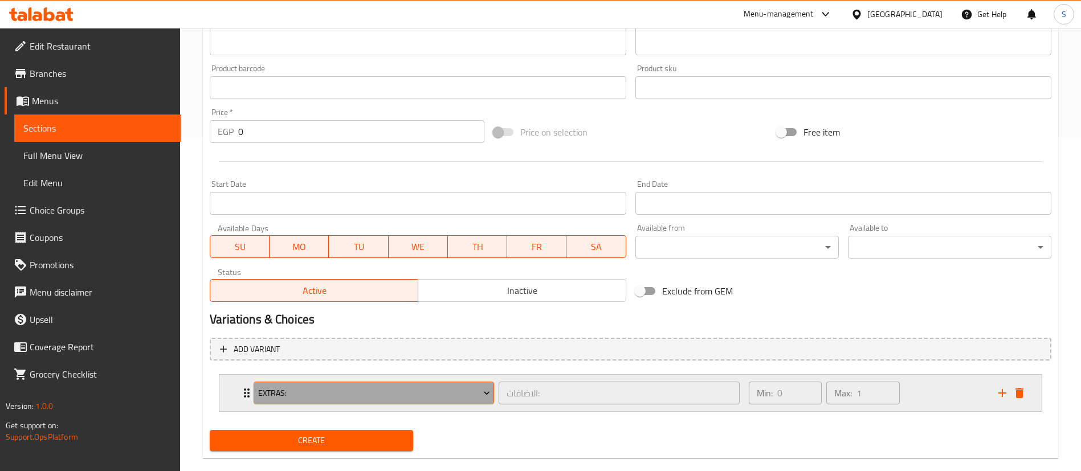
click at [358, 387] on span "Extras:" at bounding box center [374, 393] width 232 height 14
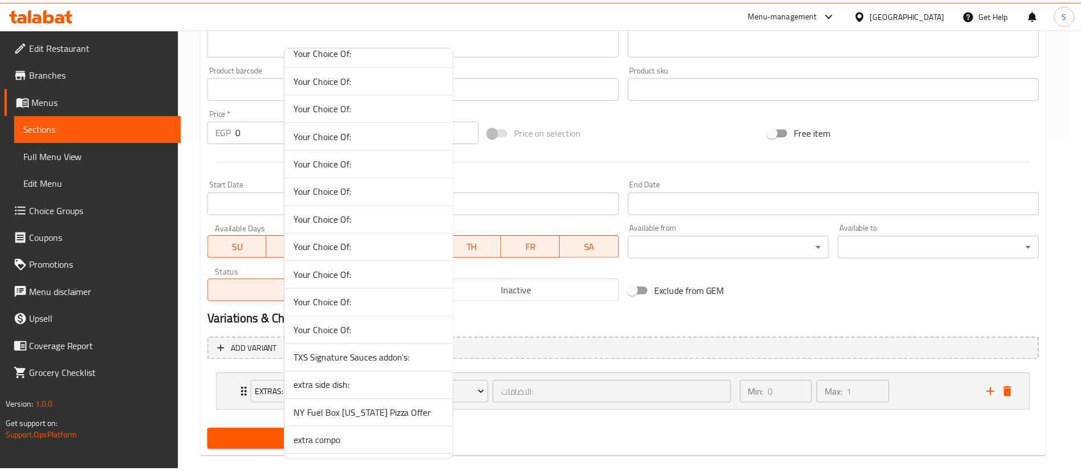
scroll to position [626, 0]
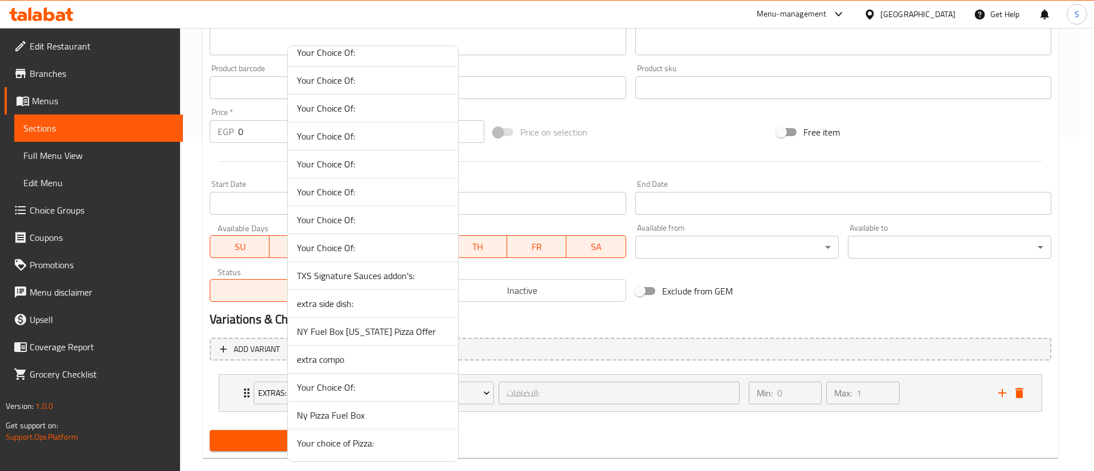
click at [385, 444] on span "Your choice of Pizza:" at bounding box center [373, 443] width 152 height 14
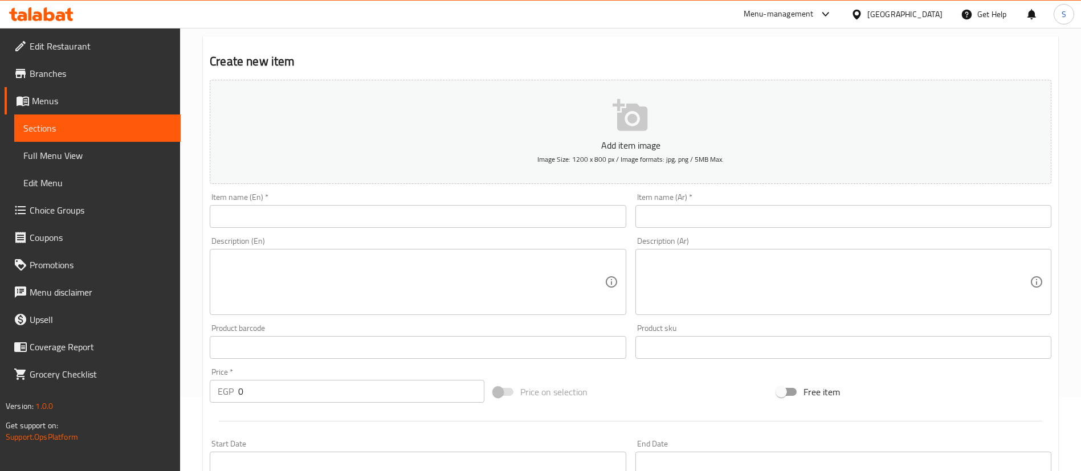
scroll to position [72, 0]
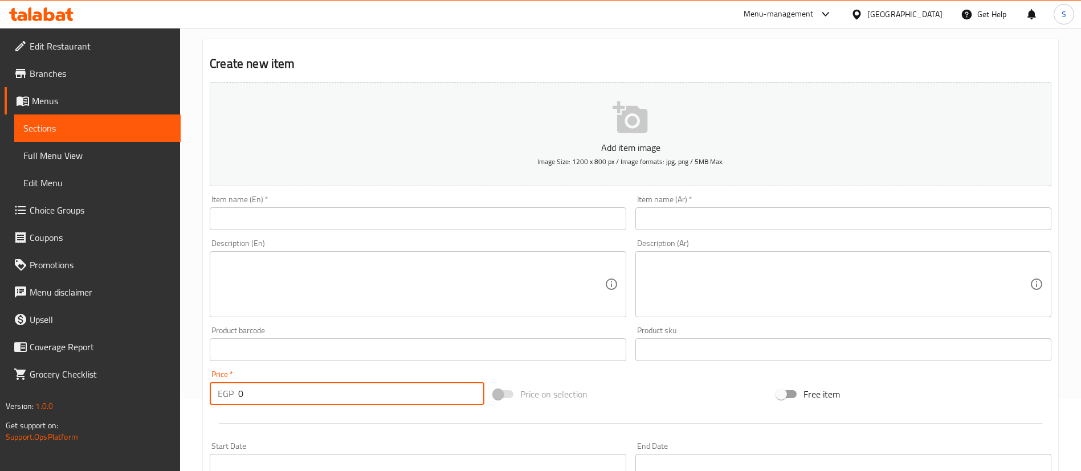
drag, startPoint x: 278, startPoint y: 390, endPoint x: 198, endPoint y: 391, distance: 79.2
click at [198, 391] on div "Home / Restaurants management / Menus / Sections / item / create Offers: sectio…" at bounding box center [630, 354] width 901 height 796
type input "222"
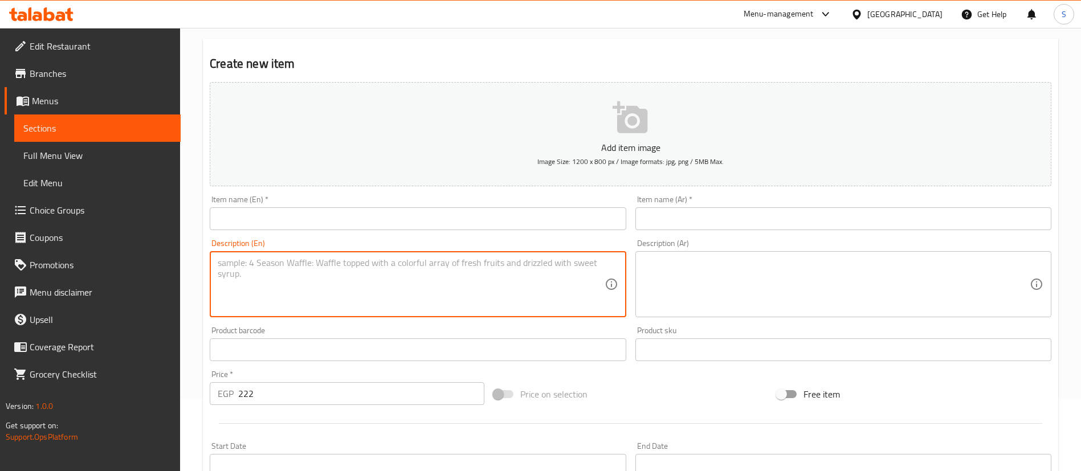
click at [300, 289] on textarea at bounding box center [411, 285] width 386 height 54
paste textarea "YOUR CHOICE OF NEW-YOURK PIZZA + ROASTED WEDGES + V7 choice 1 from/ (MARGHERITA…"
type textarea "YOUR CHOICE OF NEW-YOURK PIZZA + ROASTED WEDGES + V7 choice 1 from/ (MARGHERITA…"
click at [278, 220] on input "text" at bounding box center [418, 218] width 416 height 23
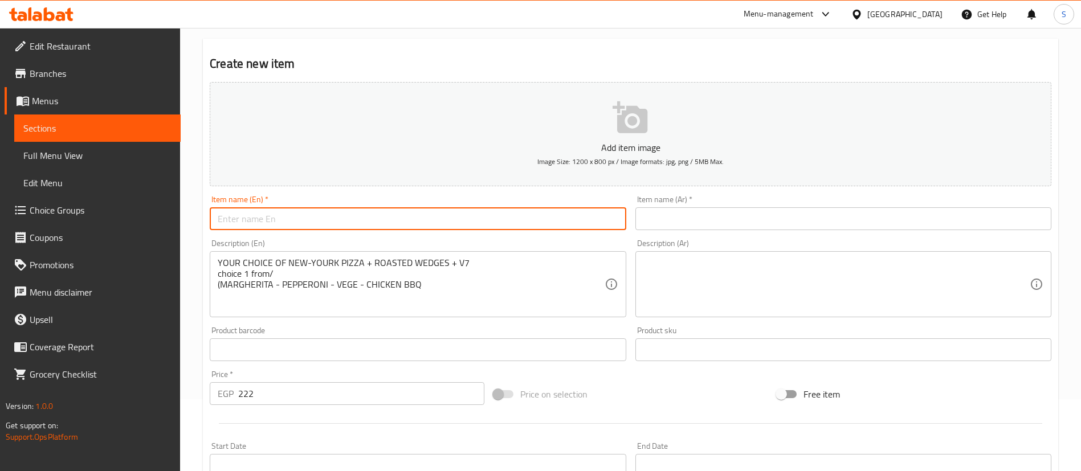
paste input "NY FUEL BOX"
type input "NY FUEL BOX"
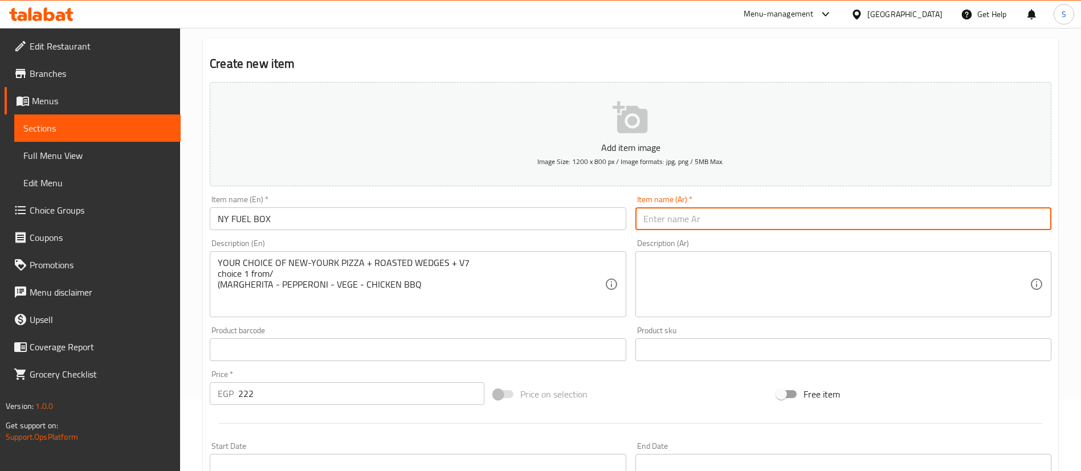
click at [719, 216] on input "text" at bounding box center [843, 218] width 416 height 23
type input "نيويورك بوكس"
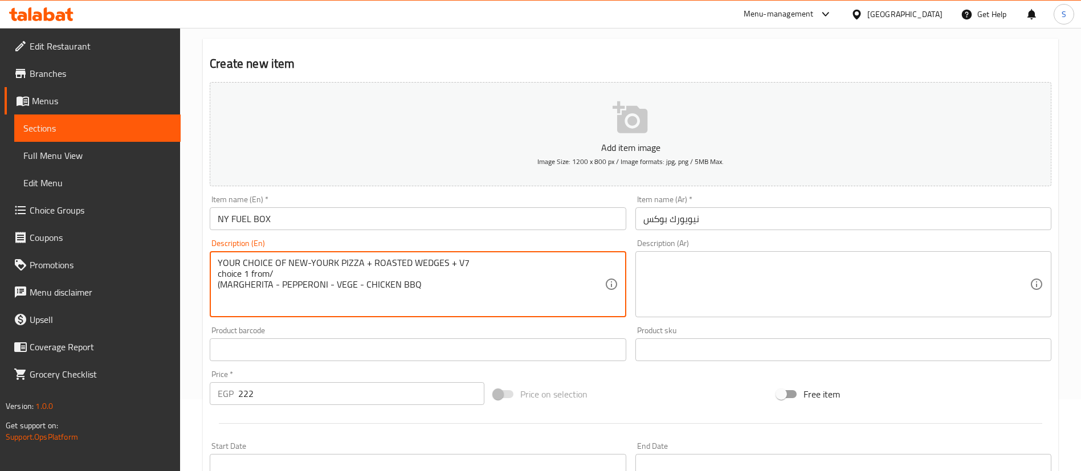
drag, startPoint x: 459, startPoint y: 289, endPoint x: 202, endPoint y: 265, distance: 257.6
click at [433, 286] on textarea "YOUR CHOICE OF NEW-YOURK PIZZA + ROASTED WEDGES + V7 choice 1 from/ (MARGHERITA…" at bounding box center [411, 285] width 386 height 54
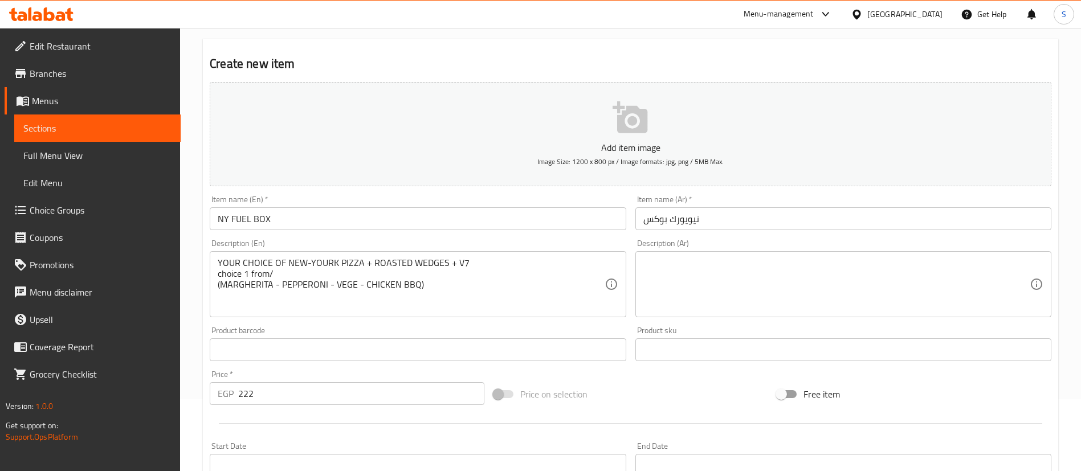
click at [214, 283] on div "YOUR CHOICE OF NEW-YOURK PIZZA + ROASTED WEDGES + V7 choice 1 from/ (MARGHERITA…" at bounding box center [418, 284] width 416 height 66
click at [217, 287] on div "YOUR CHOICE OF NEW-YOURK PIZZA + ROASTED WEDGES + V7 choice 1 from/ (MARGHERITA…" at bounding box center [418, 284] width 416 height 66
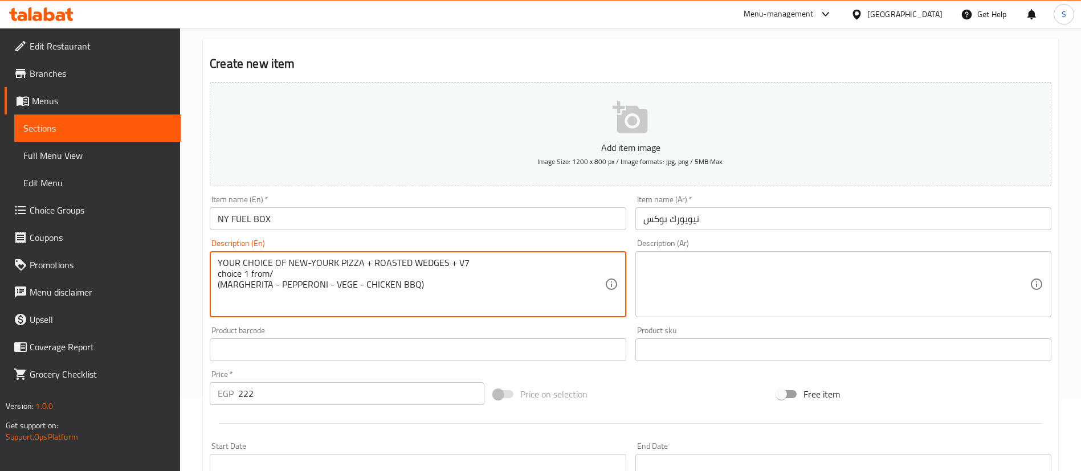
click at [222, 288] on textarea "YOUR CHOICE OF NEW-YOURK PIZZA + ROASTED WEDGES + V7 choice 1 from/ (MARGHERITA…" at bounding box center [411, 285] width 386 height 54
click at [217, 287] on div "YOUR CHOICE OF NEW-YOURK PIZZA + ROASTED WEDGES + V7 choice 1 from/ (MARGHERITA…" at bounding box center [418, 284] width 416 height 66
click at [513, 275] on textarea "YOUR CHOICE OF NEW-YOURK PIZZA + ROASTED WEDGES + V7 choice 1 from (MARGHERITA …" at bounding box center [411, 285] width 386 height 54
drag, startPoint x: 513, startPoint y: 275, endPoint x: 177, endPoint y: 256, distance: 336.2
click at [177, 256] on div "Edit Restaurant Branches Menus Sections Full Menu View Edit Menu Choice Groups …" at bounding box center [540, 354] width 1081 height 796
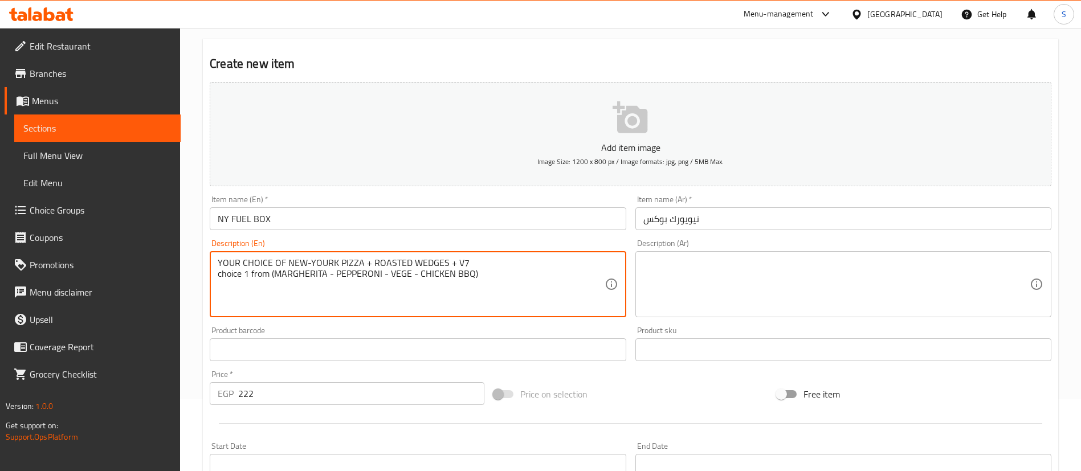
type textarea "YOUR CHOICE OF NEW-YOURK PIZZA + ROASTED WEDGES + V7 choice 1 from (MARGHERITA …"
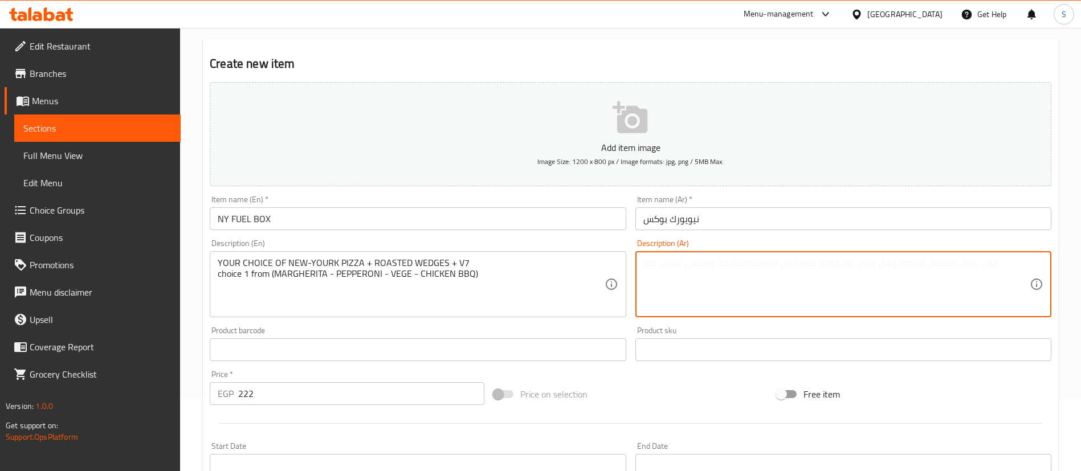
click at [743, 264] on textarea at bounding box center [836, 285] width 386 height 54
paste textarea "اختيارك من بيتزا "نيو يور" + بطاطس ودجز مشوية + 7 قطع نباتية الاختيار الأول من …"
type textarea "اختيارك من بيتزا "نيو يور" + بطاطس ودجز مشوية + 7 قطع نباتية الاختيار الأول من …"
click at [621, 146] on p "Add item image" at bounding box center [630, 148] width 806 height 14
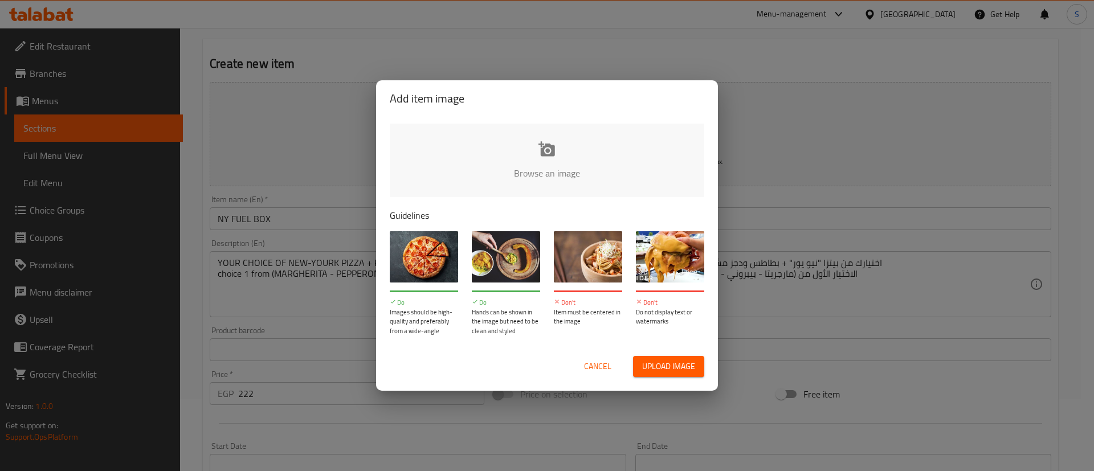
click at [593, 153] on input "file" at bounding box center [932, 177] width 1085 height 107
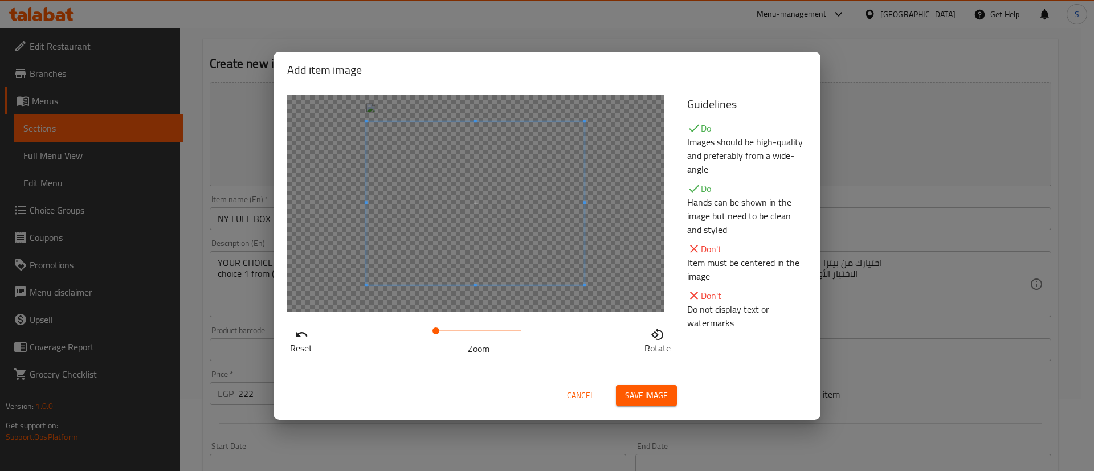
click at [599, 338] on div "Reset Zoom Rotate" at bounding box center [480, 225] width 400 height 274
click at [531, 193] on span at bounding box center [475, 201] width 218 height 164
click at [533, 204] on span at bounding box center [475, 212] width 218 height 164
click at [642, 394] on span "Save image" at bounding box center [646, 396] width 43 height 14
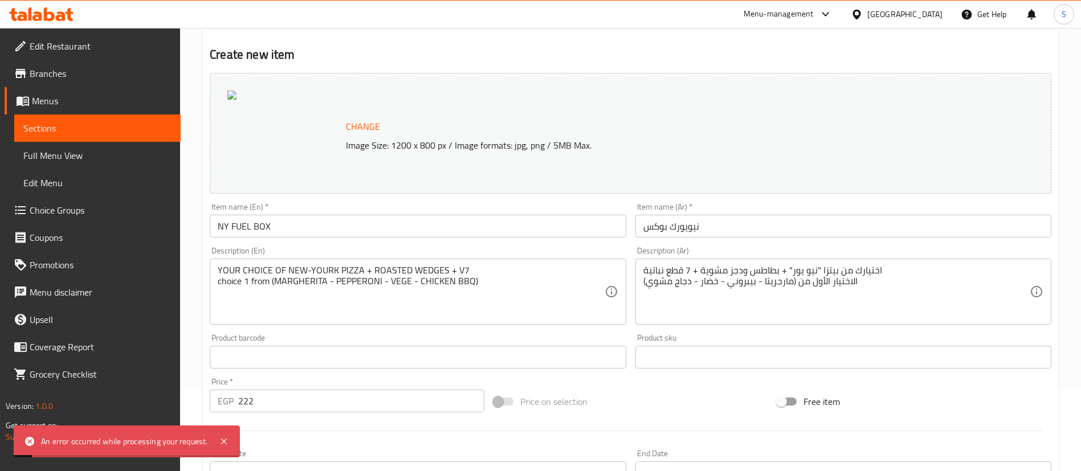
scroll to position [82, 0]
click at [568, 97] on div "Change Image Size: 1200 x 800 px / Image formats: jpg, png / 5MB Max." at bounding box center [631, 132] width 842 height 121
click at [227, 94] on div "Change Image Size: 1200 x 800 px / Image formats: jpg, png / 5MB Max." at bounding box center [631, 132] width 842 height 121
click at [365, 131] on span "Change" at bounding box center [363, 125] width 34 height 17
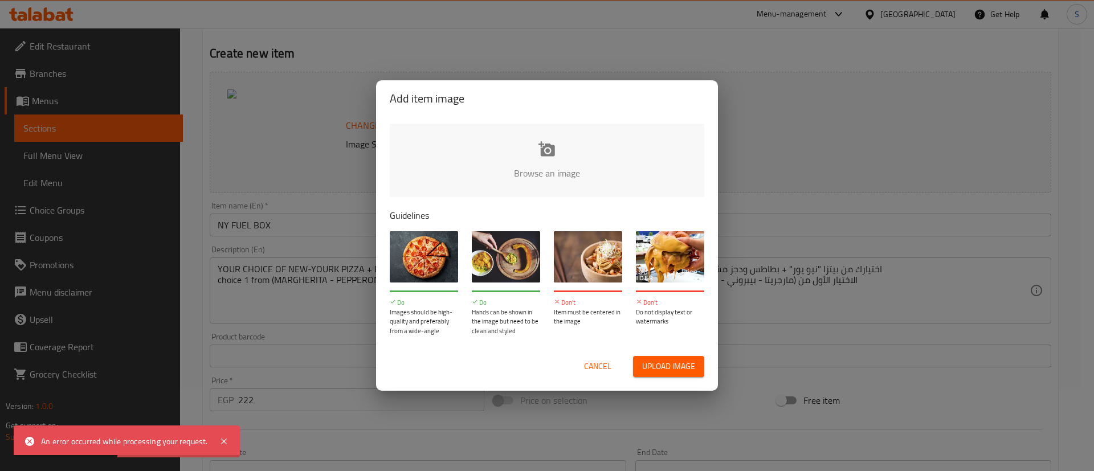
click at [572, 165] on input "file" at bounding box center [932, 177] width 1085 height 107
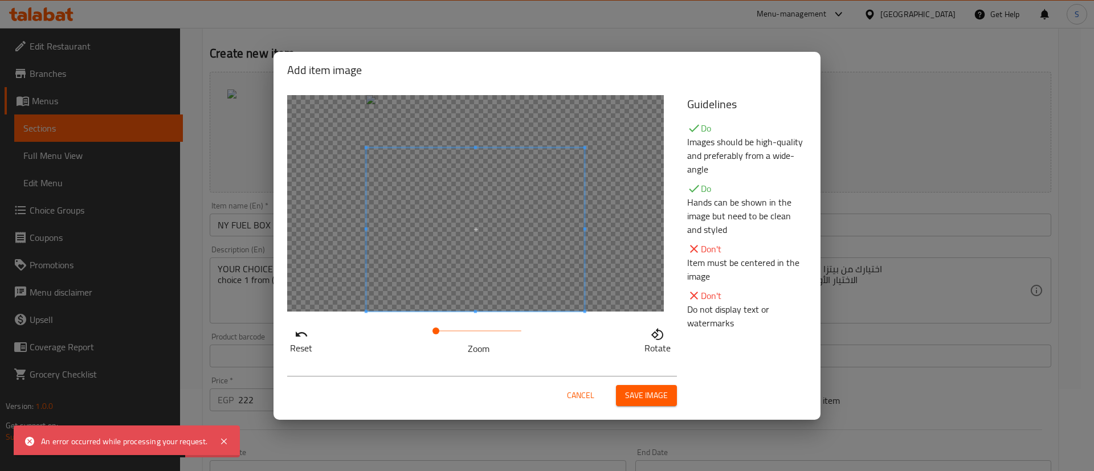
click at [514, 251] on span at bounding box center [475, 230] width 218 height 164
click at [637, 404] on button "Save image" at bounding box center [646, 395] width 61 height 21
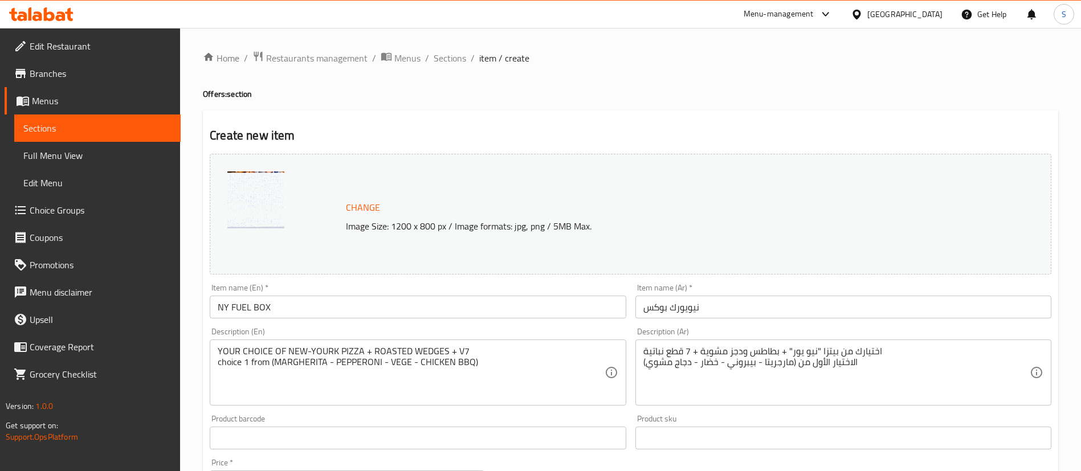
scroll to position [369, 0]
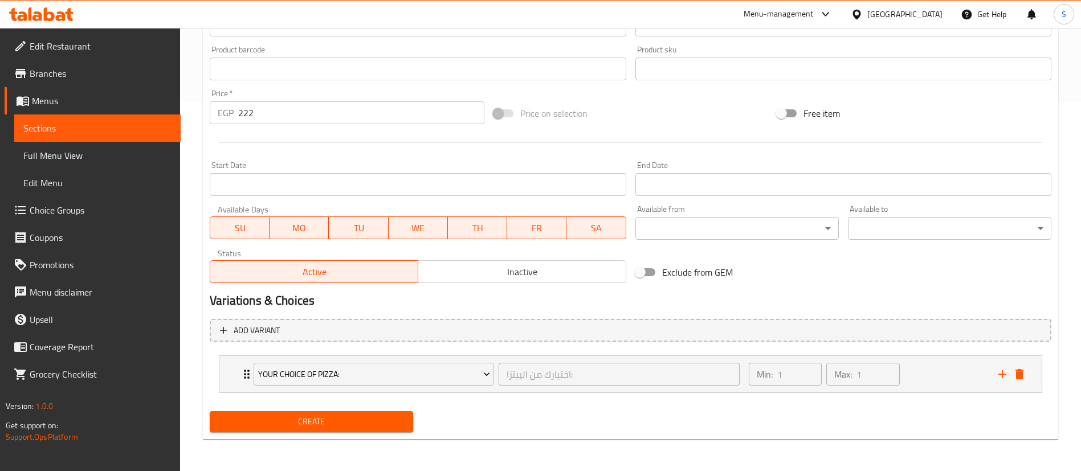
click at [353, 419] on span "Create" at bounding box center [311, 422] width 185 height 14
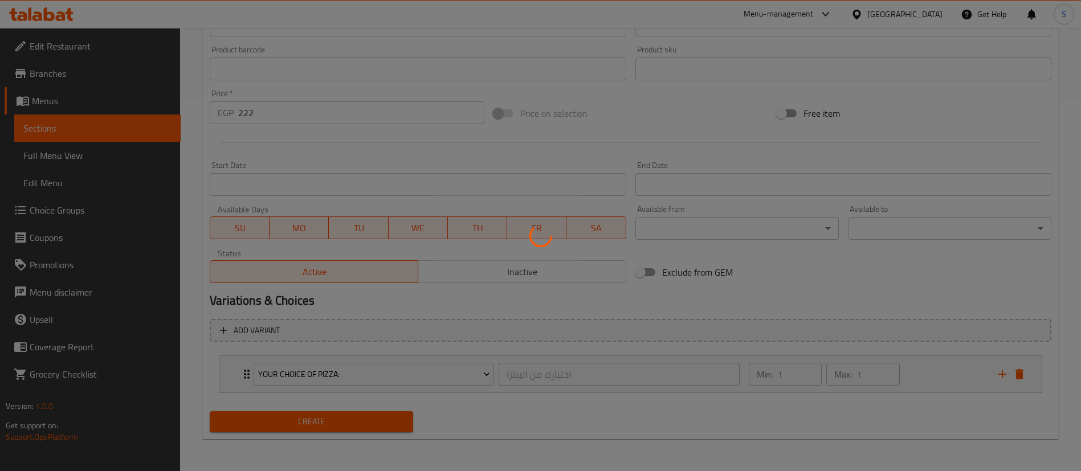
type input "0"
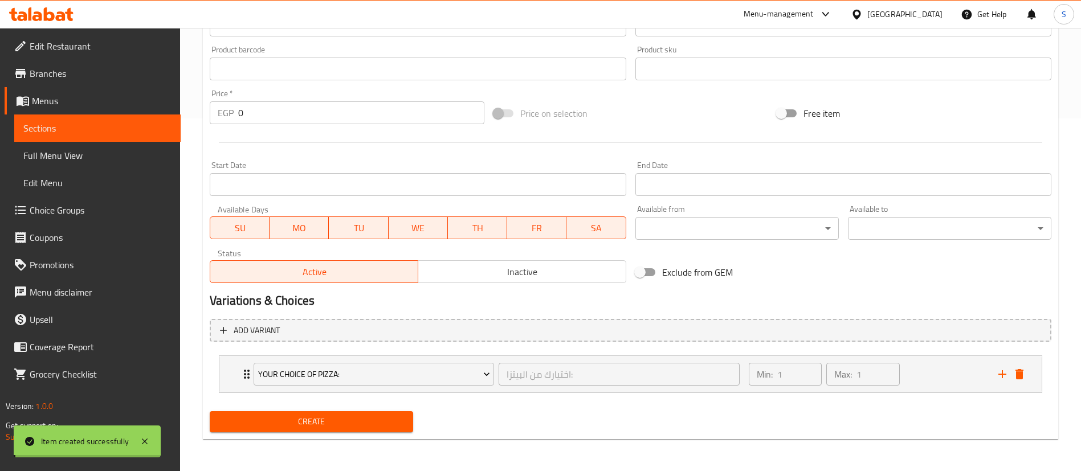
scroll to position [353, 0]
